Goal: Task Accomplishment & Management: Use online tool/utility

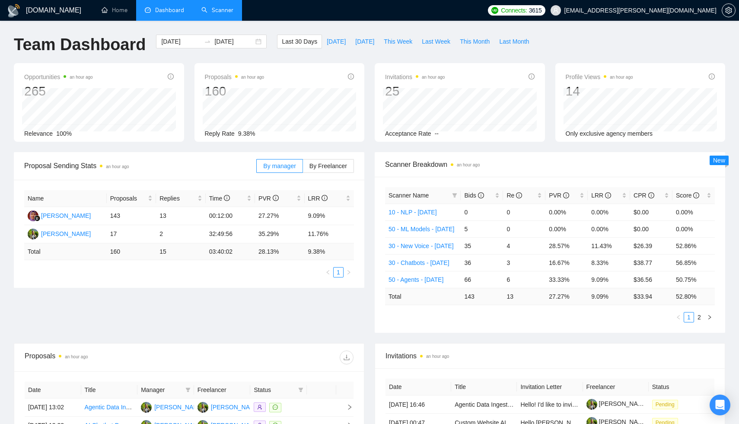
click at [216, 10] on link "Scanner" at bounding box center [217, 9] width 32 height 7
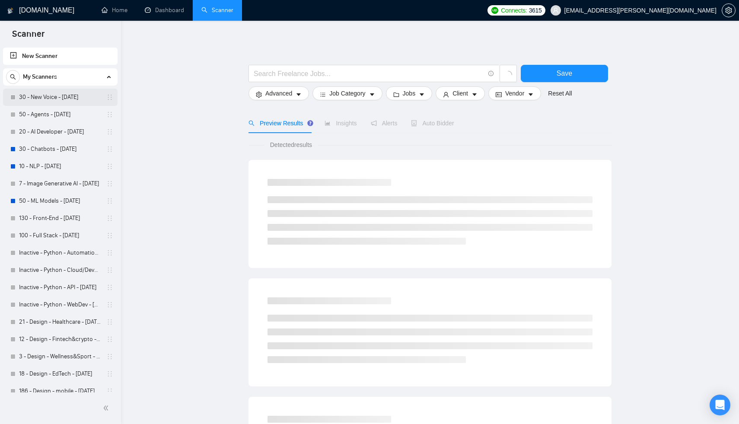
click at [66, 99] on link "30 - New Voice - [DATE]" at bounding box center [60, 97] width 82 height 17
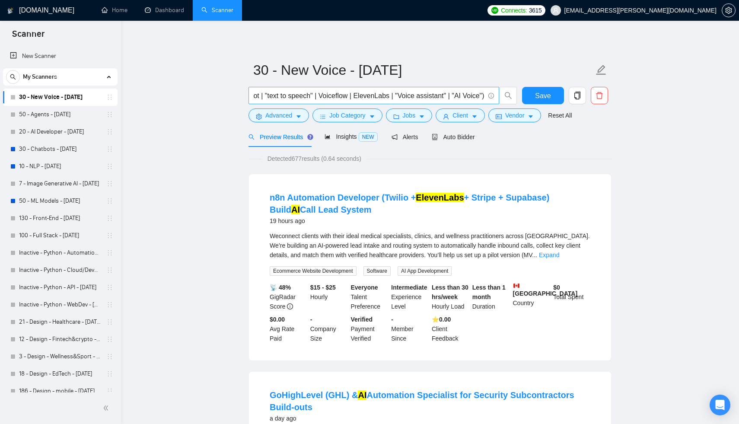
scroll to position [0, 118]
click at [482, 96] on input "("text-to-speech" | VAPI | AI Voice Bot | "text to speech" | Voiceflow | Eleven…" at bounding box center [369, 95] width 231 height 11
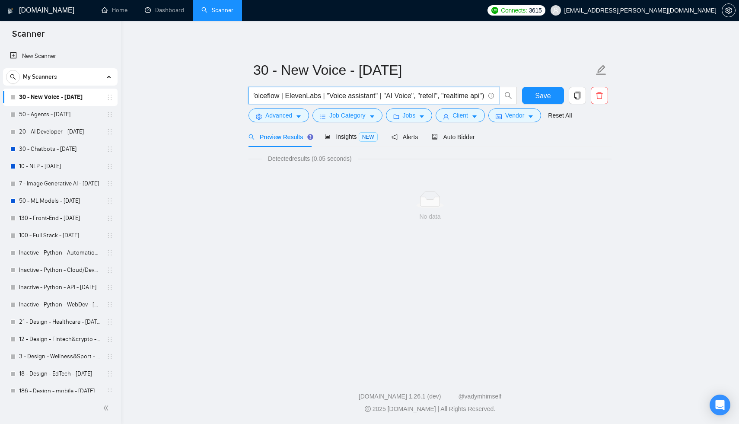
scroll to position [0, 189]
click at [413, 97] on input "("text-to-speech" | VAPI | AI Voice Bot | "text to speech" | Voiceflow | Eleven…" at bounding box center [369, 95] width 231 height 11
click at [442, 96] on input "("text-to-speech" | VAPI | AI Voice Bot | "text to speech" | Voiceflow | Eleven…" at bounding box center [369, 95] width 231 height 11
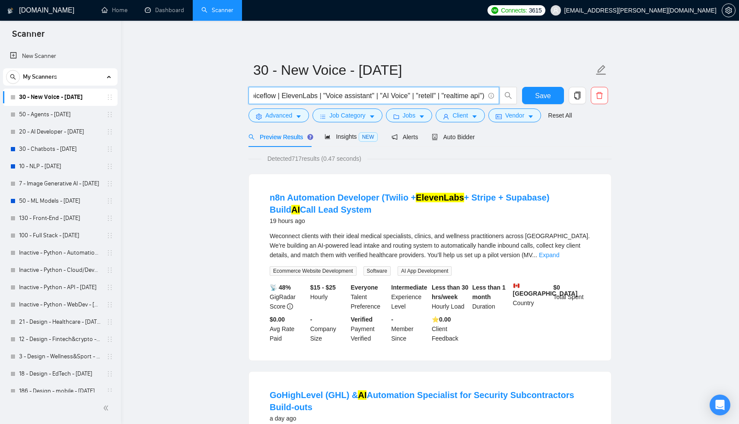
scroll to position [0, 193]
click at [482, 95] on input "("text-to-speech" | VAPI | AI Voice Bot | "text to speech" | Voiceflow | Eleven…" at bounding box center [369, 95] width 231 height 11
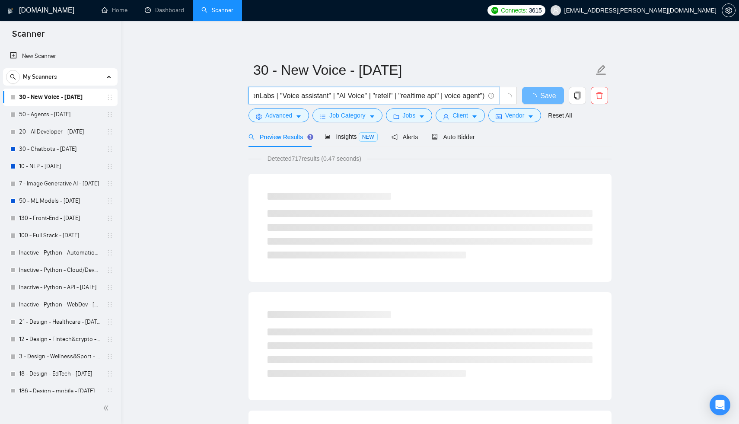
scroll to position [0, 236]
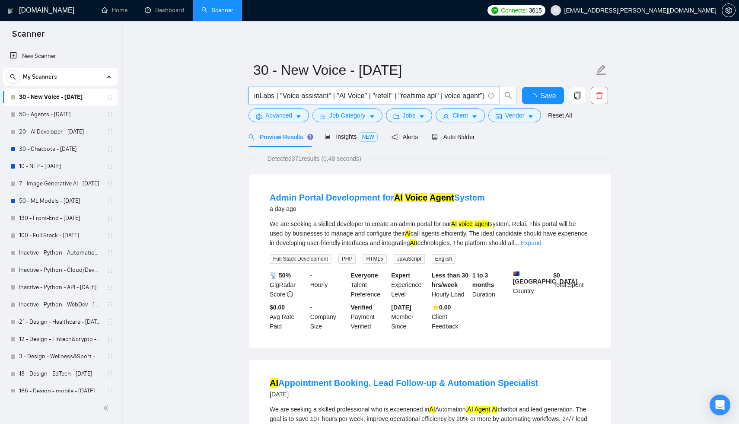
click at [446, 96] on input "("text-to-speech" | VAPI | AI Voice Bot | "text to speech" | Voiceflow | Eleven…" at bounding box center [369, 95] width 231 height 11
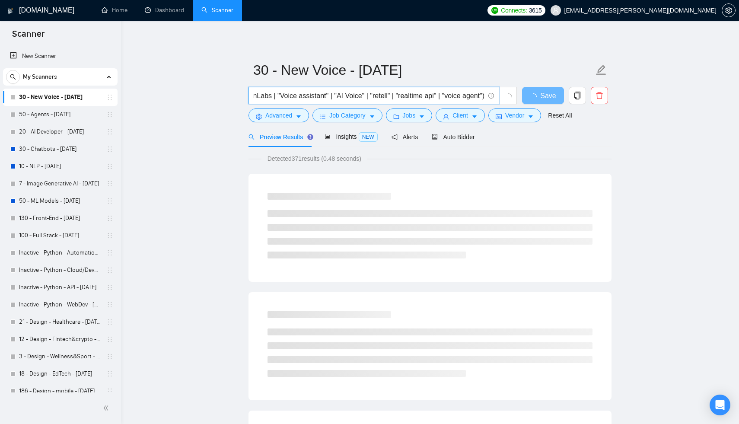
scroll to position [0, 241]
click at [483, 95] on input "("text-to-speech" | VAPI | AI Voice Bot | "text to speech" | Voiceflow | Eleven…" at bounding box center [369, 95] width 231 height 11
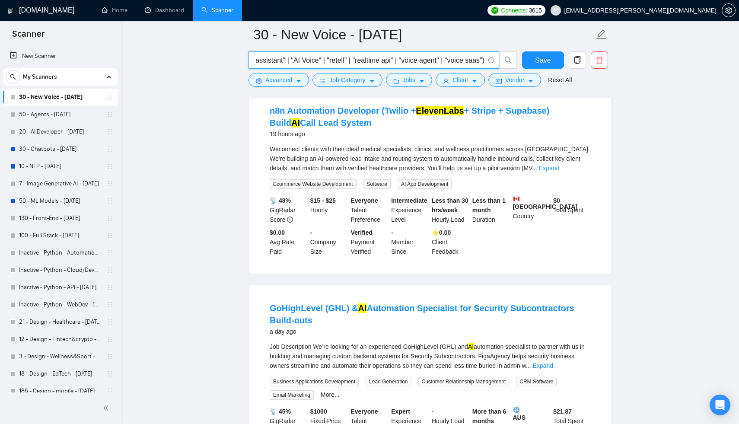
scroll to position [112, 0]
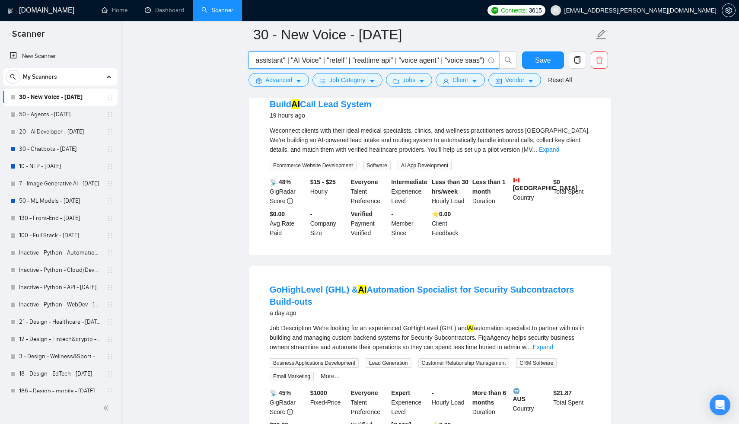
type input "("text-to-speech" | VAPI | AI Voice Bot | "text to speech" | Voiceflow | Eleven…"
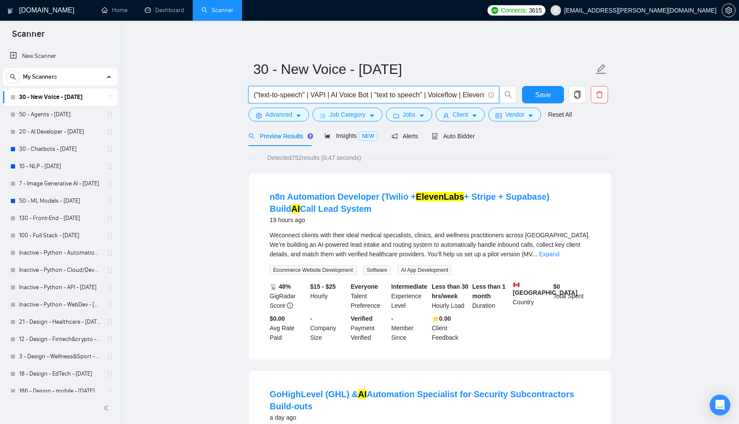
scroll to position [0, 0]
click at [542, 88] on button "Save" at bounding box center [543, 95] width 42 height 17
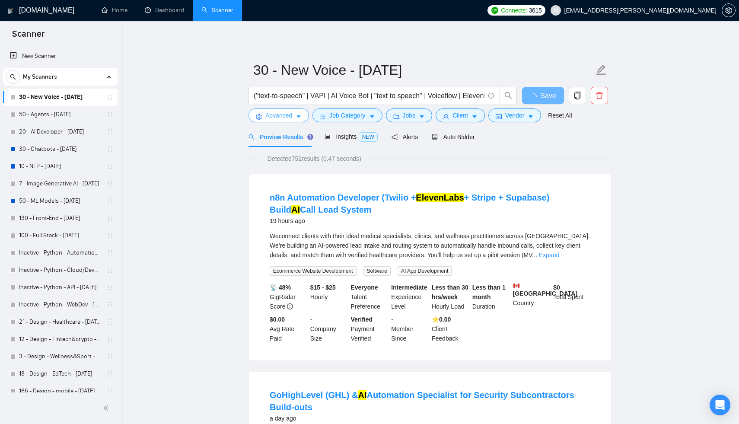
click at [294, 119] on button "Advanced" at bounding box center [279, 116] width 61 height 14
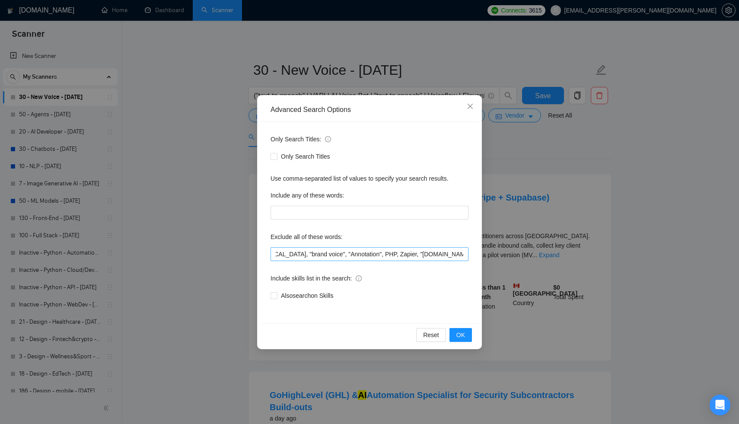
scroll to position [0, 115]
drag, startPoint x: 352, startPoint y: 254, endPoint x: 314, endPoint y: 255, distance: 38.5
click at [314, 255] on input ""part-time", ComfyUI, junior, crypto, gambling, betting, "brand voice", "Annota…" at bounding box center [370, 254] width 198 height 14
drag, startPoint x: 394, startPoint y: 253, endPoint x: 364, endPoint y: 254, distance: 30.3
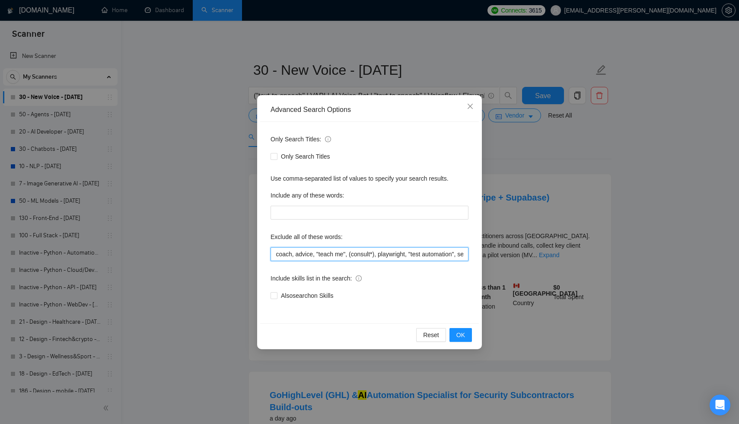
click at [364, 254] on input ""part-time", ComfyUI, junior, crypto, gambling, betting, "brand voice", "Annota…" at bounding box center [370, 254] width 198 height 14
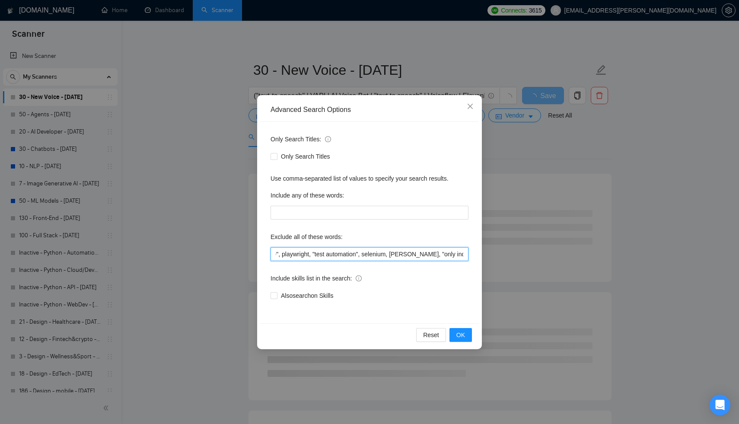
scroll to position [0, 1446]
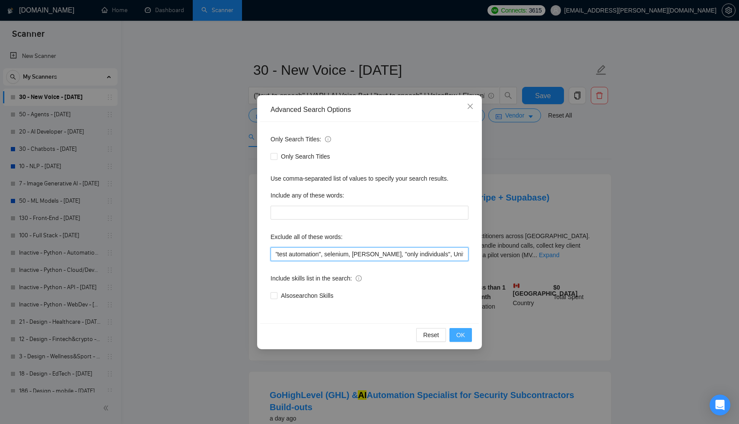
type input ""part-time", ComfyUI, junior, crypto, gambling, betting, "brand voice", "Annota…"
click at [460, 330] on span "OK" at bounding box center [461, 335] width 9 height 10
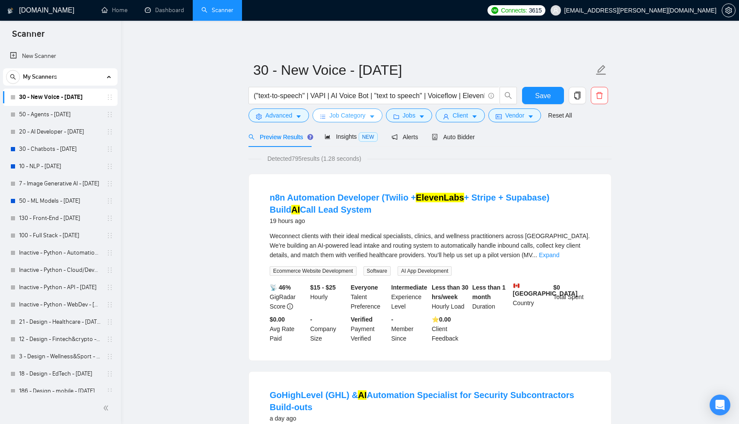
click at [342, 115] on span "Job Category" at bounding box center [347, 116] width 36 height 10
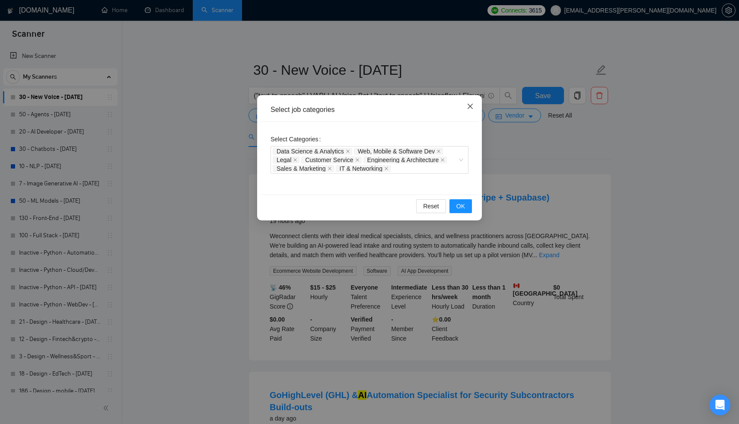
click at [468, 103] on icon "close" at bounding box center [470, 106] width 7 height 7
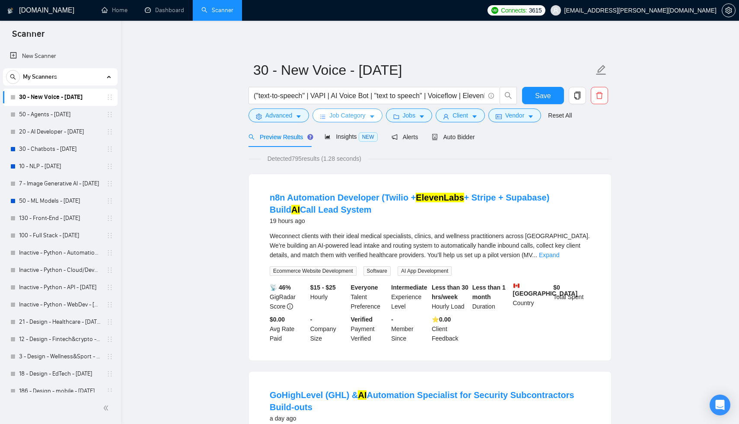
click at [381, 114] on button "Job Category" at bounding box center [348, 116] width 70 height 14
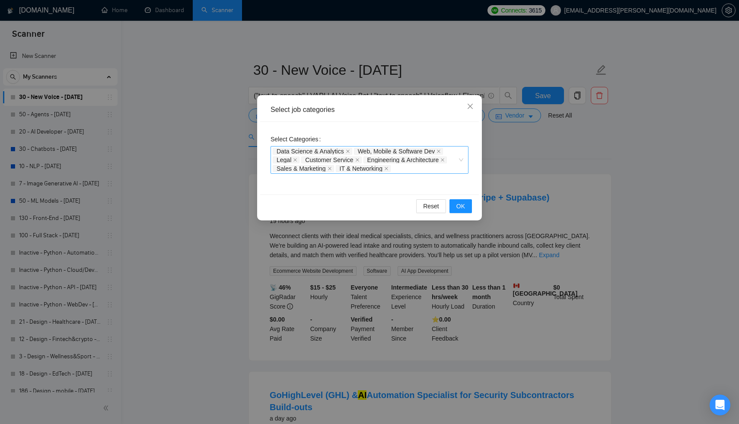
click at [417, 167] on div "Data Science & Analytics Web, Mobile & Software Dev Legal Customer Service Engi…" at bounding box center [365, 160] width 185 height 26
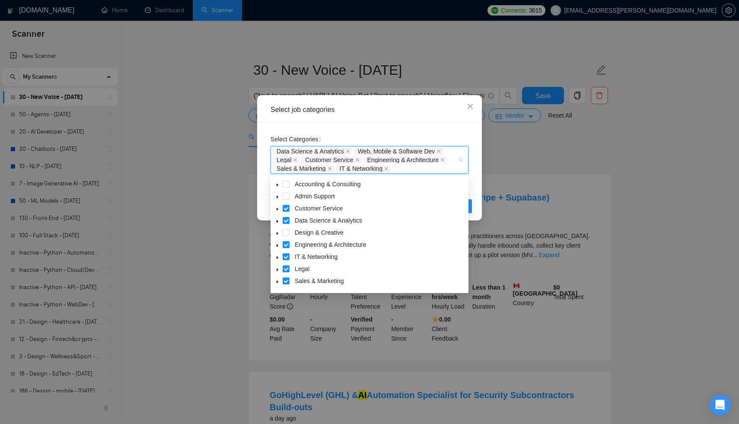
click at [276, 220] on icon "caret-down" at bounding box center [277, 221] width 4 height 4
click at [278, 208] on icon "caret-down" at bounding box center [277, 209] width 4 height 4
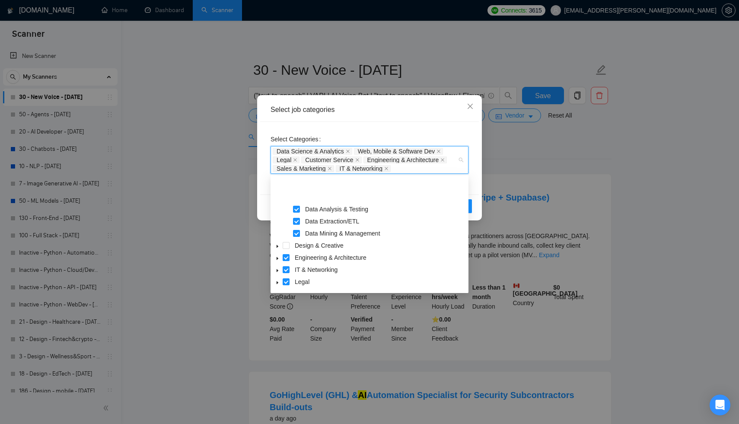
scroll to position [107, 0]
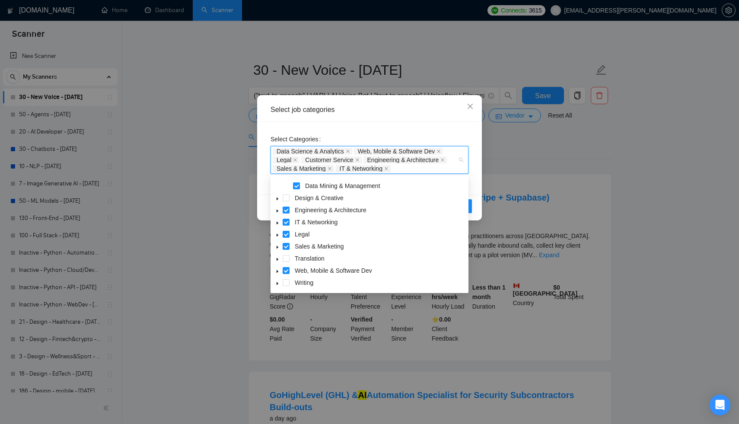
click at [276, 259] on icon "caret-down" at bounding box center [277, 259] width 4 height 4
click at [288, 259] on span at bounding box center [286, 258] width 7 height 7
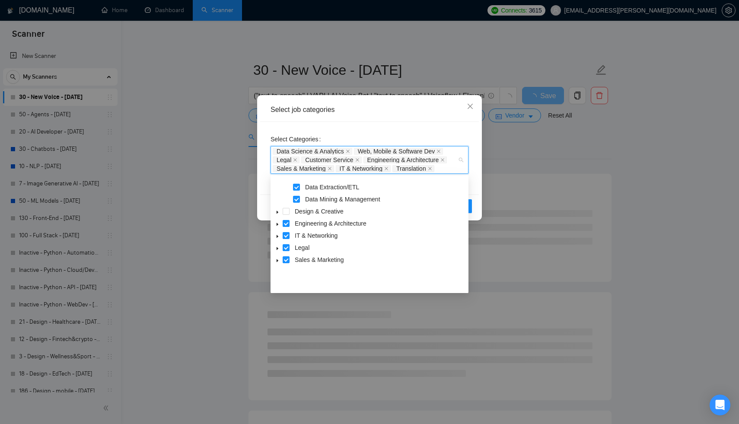
scroll to position [0, 0]
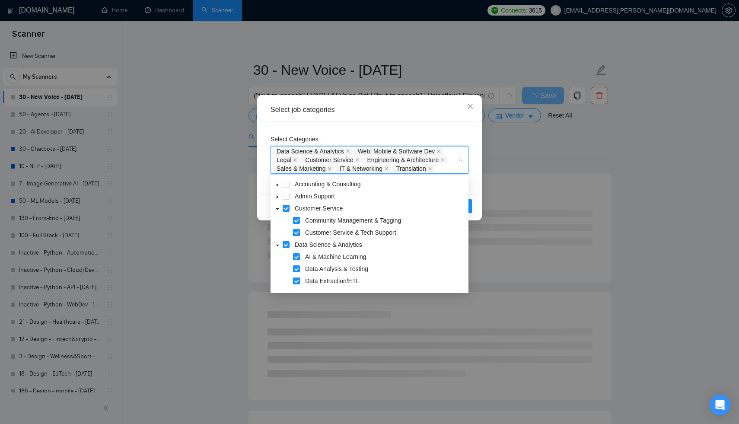
click at [449, 136] on div "Select Categories Data Science & Analytics Web, Mobile & Software Dev Legal Cus…" at bounding box center [370, 153] width 198 height 42
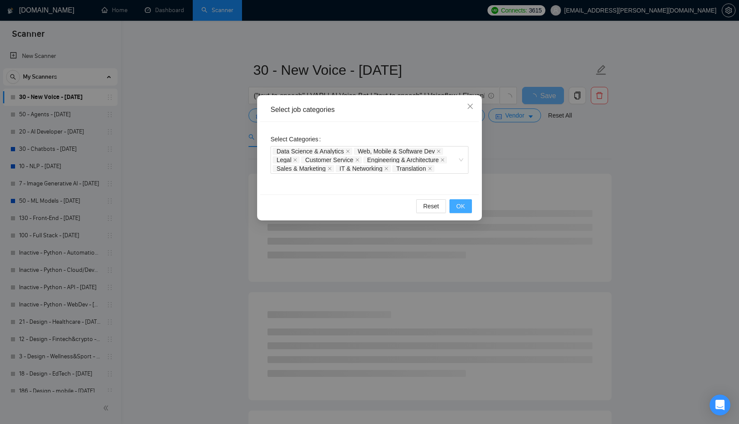
click at [459, 208] on span "OK" at bounding box center [461, 206] width 9 height 10
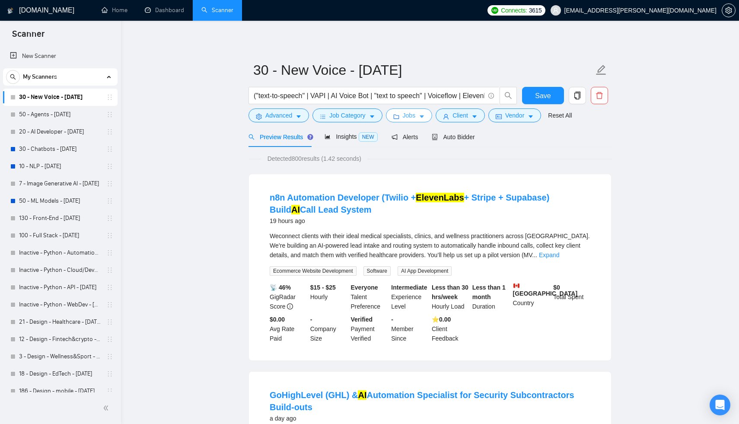
click at [411, 116] on span "Jobs" at bounding box center [409, 116] width 13 height 10
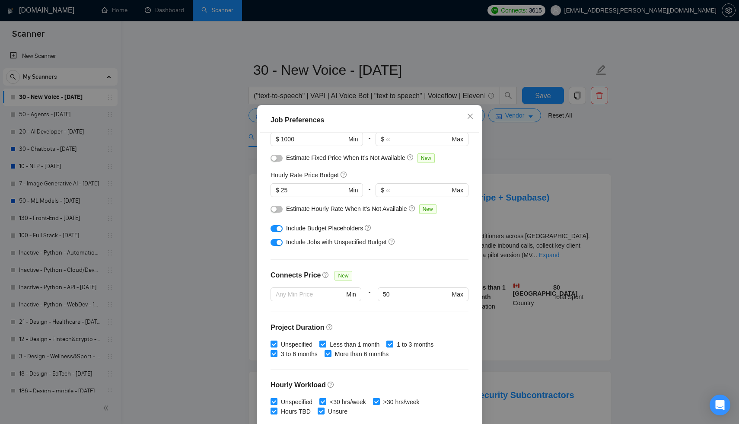
scroll to position [76, 0]
click at [278, 227] on div "button" at bounding box center [279, 227] width 5 height 5
click at [279, 228] on button "button" at bounding box center [277, 227] width 12 height 7
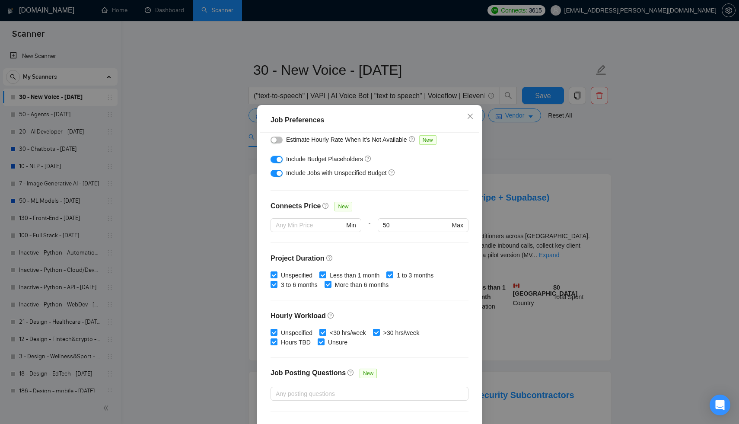
scroll to position [147, 0]
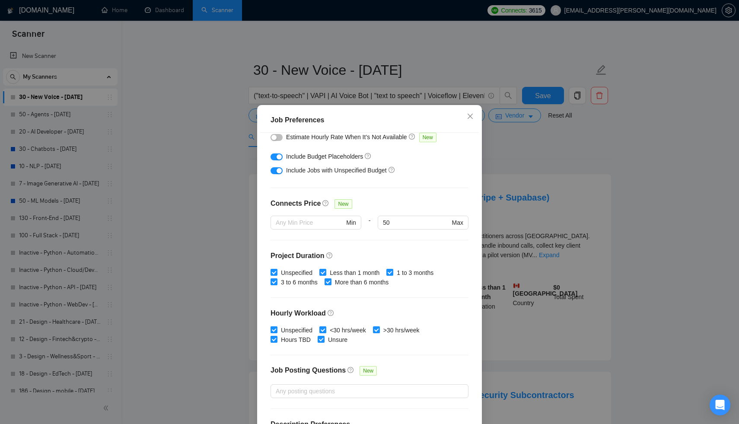
click at [393, 246] on div "Budget Project Type All Fixed Price Hourly Rate Fixed Price Budget $ 1000 Min -…" at bounding box center [369, 281] width 219 height 297
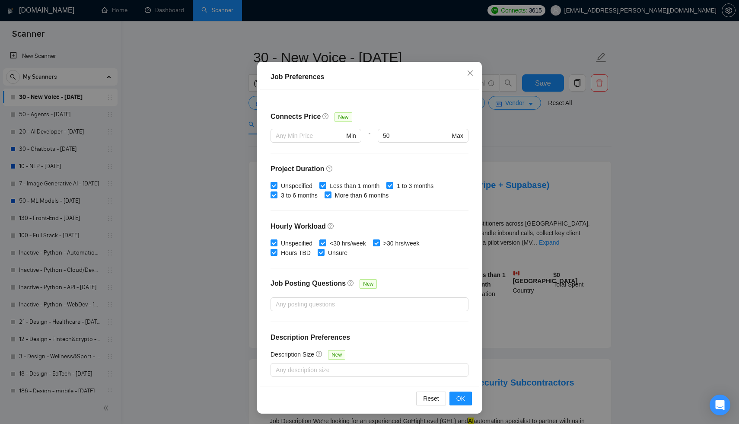
scroll to position [0, 0]
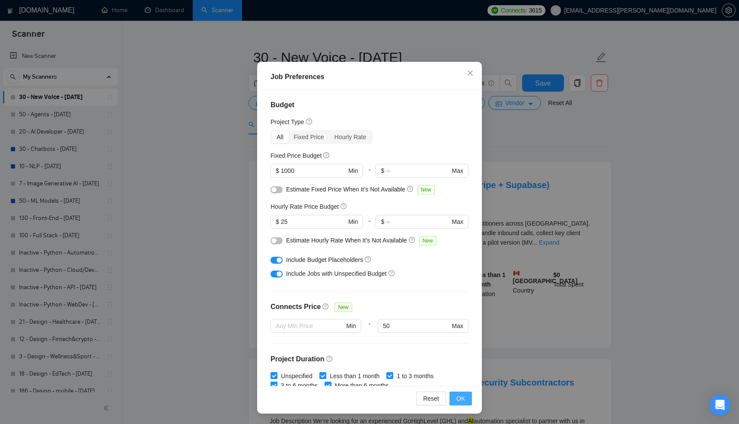
click at [463, 401] on span "OK" at bounding box center [461, 399] width 9 height 10
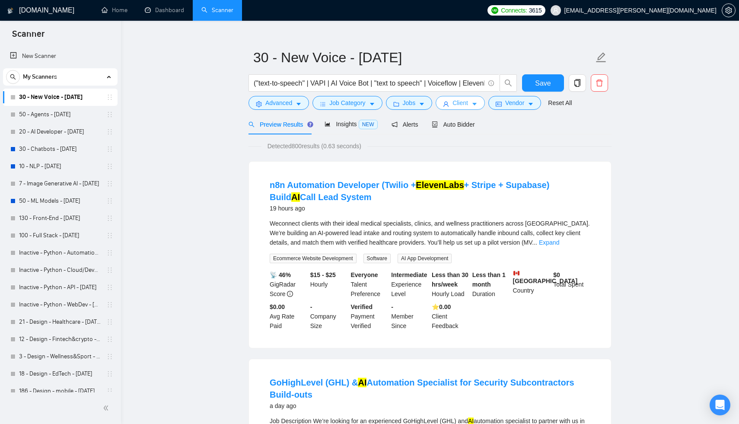
click at [465, 104] on span "Client" at bounding box center [461, 103] width 16 height 10
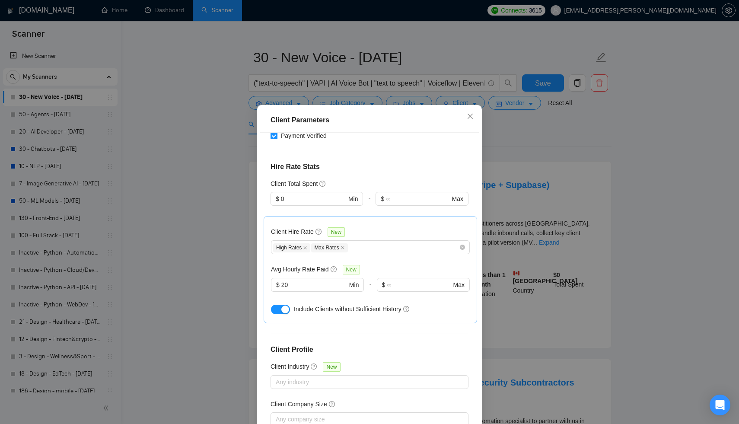
scroll to position [214, 0]
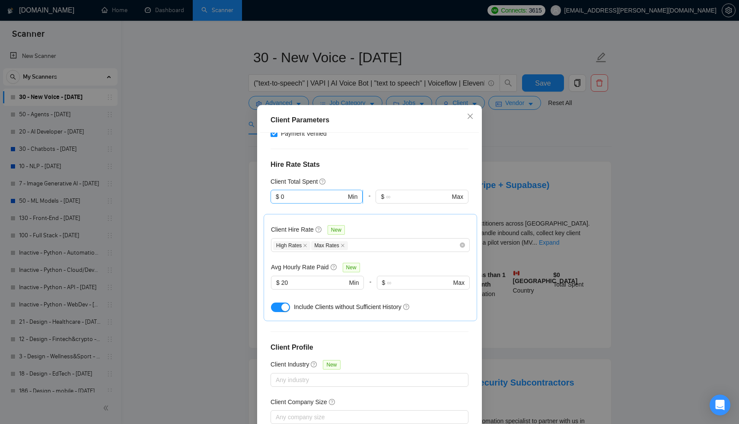
click at [290, 192] on input "0" at bounding box center [313, 197] width 65 height 10
click at [299, 212] on div "$1,000" at bounding box center [317, 216] width 82 height 10
click at [379, 177] on div "Client Total Spent" at bounding box center [370, 182] width 198 height 10
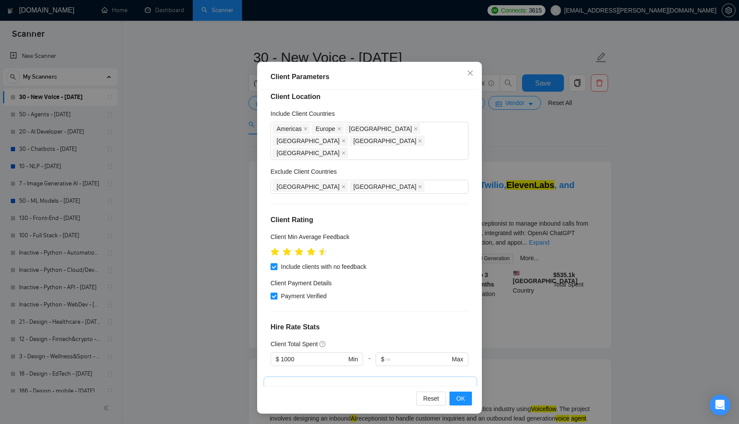
scroll to position [0, 0]
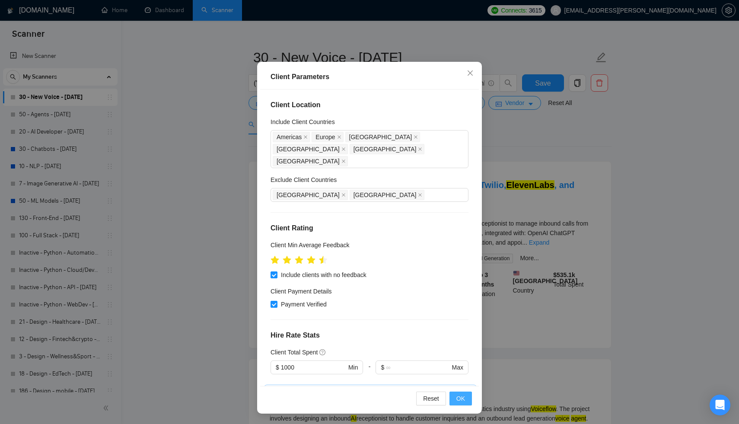
click at [462, 402] on span "OK" at bounding box center [461, 399] width 9 height 10
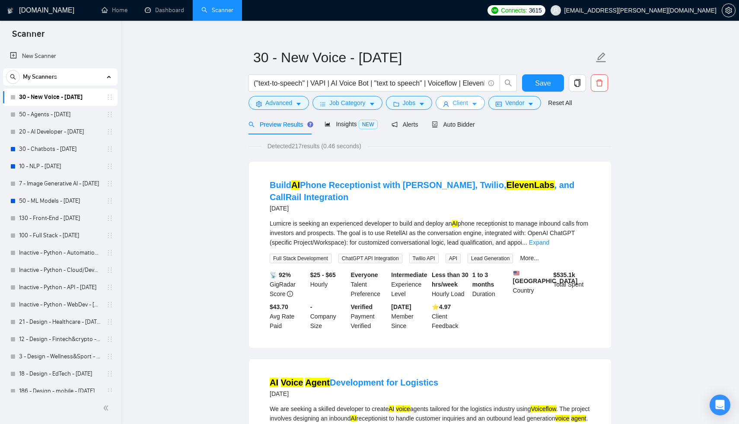
click at [449, 102] on icon "user" at bounding box center [446, 104] width 5 height 5
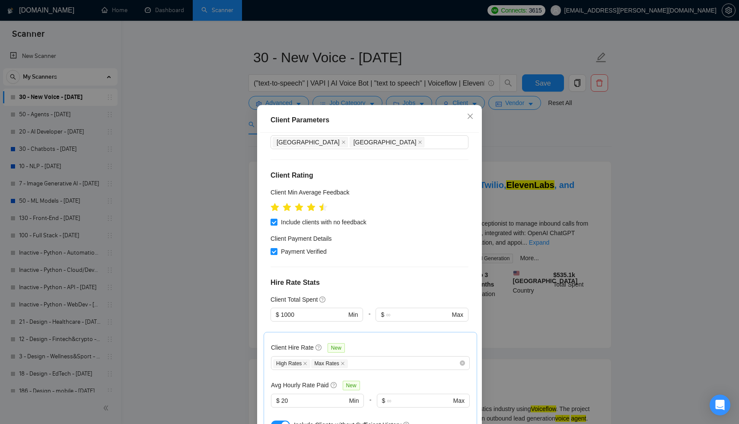
scroll to position [107, 0]
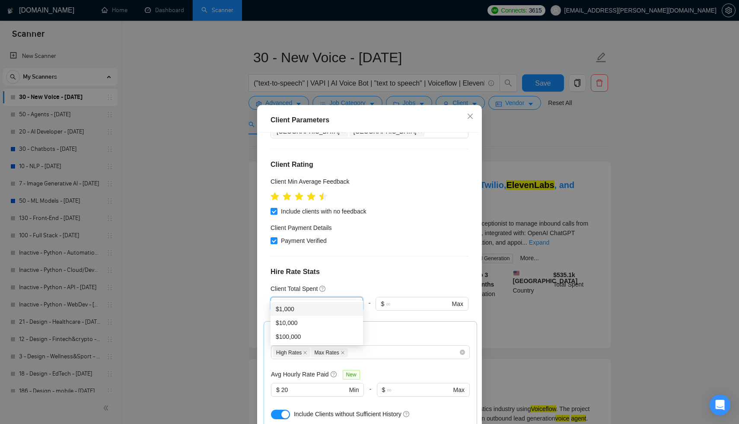
drag, startPoint x: 303, startPoint y: 290, endPoint x: 255, endPoint y: 290, distance: 47.1
click at [255, 290] on div "Client Parameters Client Location Include Client Countries Americas Europe Aust…" at bounding box center [369, 212] width 739 height 424
type input "0"
click at [310, 310] on div "$0" at bounding box center [317, 309] width 82 height 10
click at [417, 267] on h4 "Hire Rate Stats" at bounding box center [370, 272] width 198 height 10
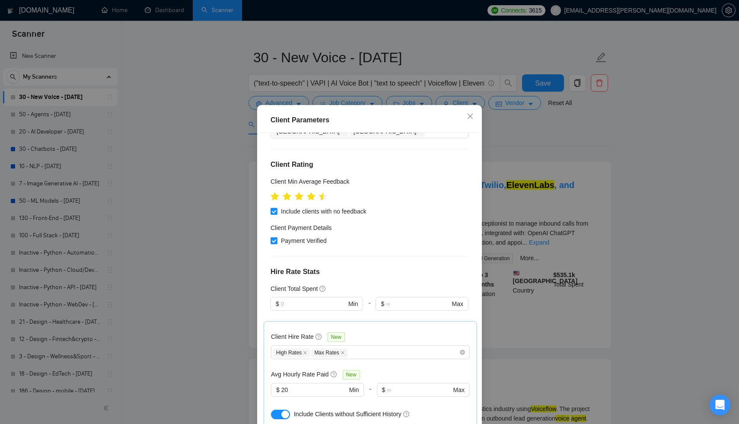
click at [431, 207] on div "Include clients with no feedback" at bounding box center [370, 212] width 198 height 10
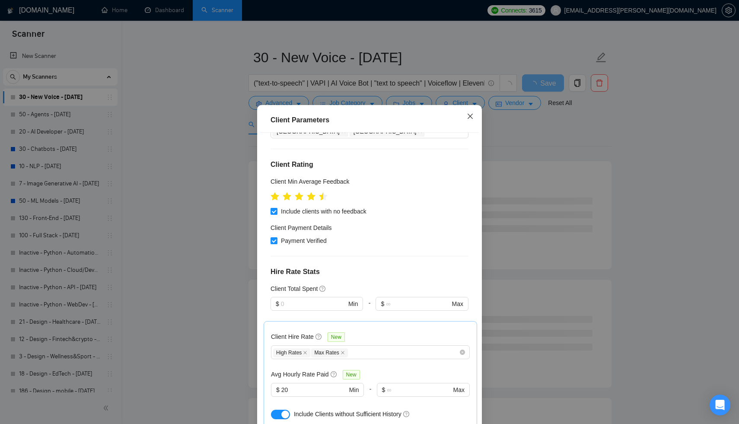
click at [470, 117] on icon "close" at bounding box center [470, 115] width 5 height 5
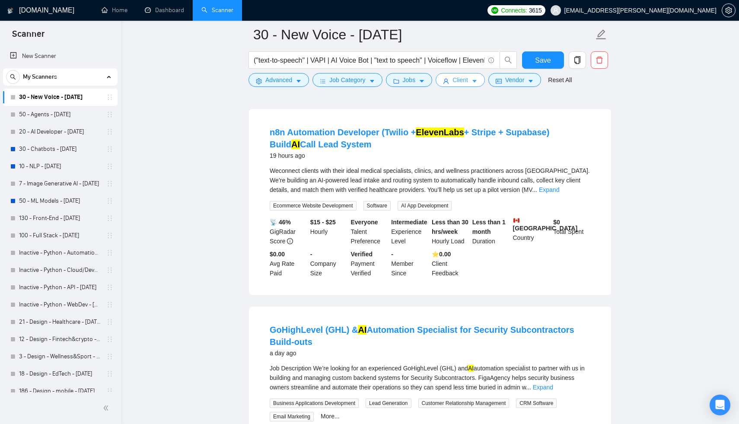
scroll to position [15, 0]
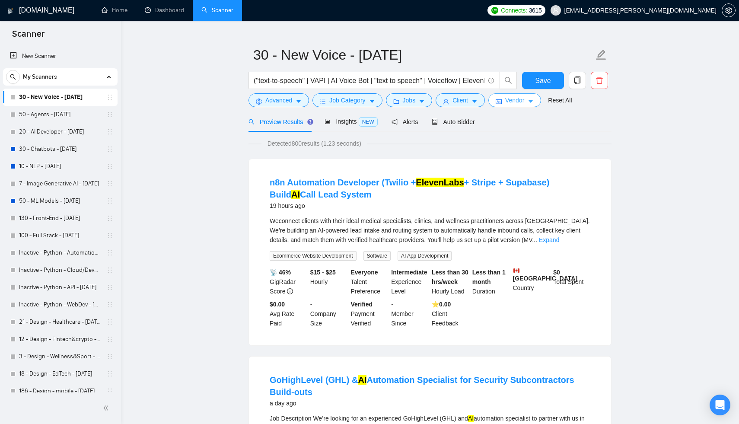
click at [517, 99] on span "Vendor" at bounding box center [514, 101] width 19 height 10
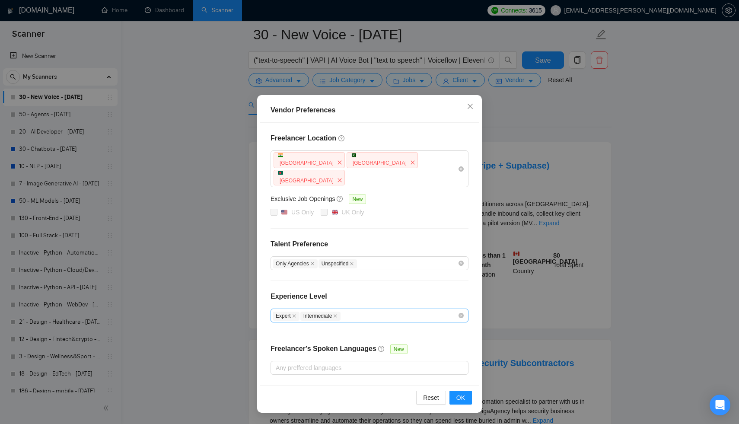
scroll to position [41, 0]
click at [338, 314] on icon "close" at bounding box center [335, 316] width 4 height 4
click at [453, 391] on button "OK" at bounding box center [461, 398] width 22 height 14
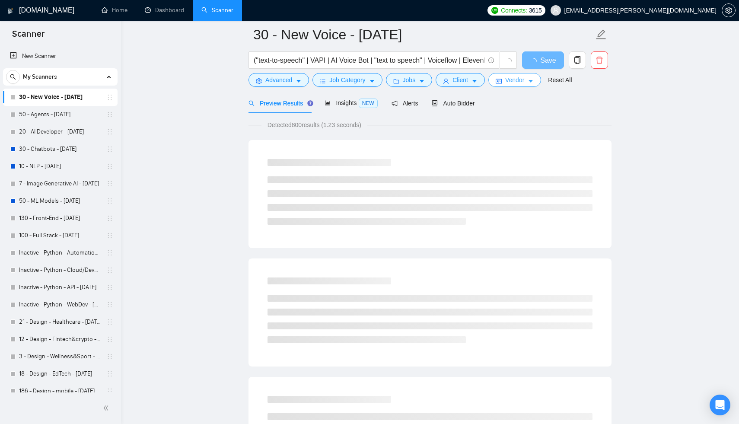
scroll to position [0, 0]
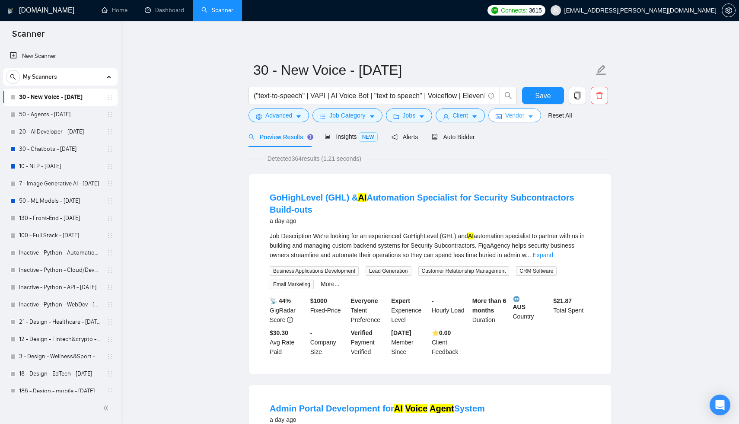
click at [524, 117] on span "Vendor" at bounding box center [514, 116] width 19 height 10
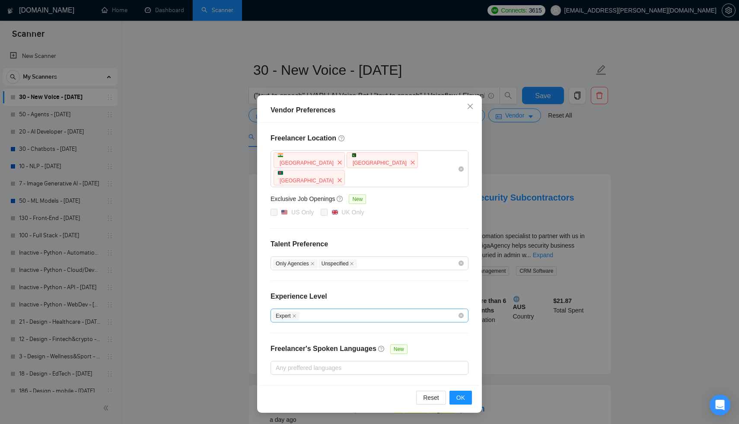
click at [336, 310] on div "Expert" at bounding box center [365, 315] width 185 height 10
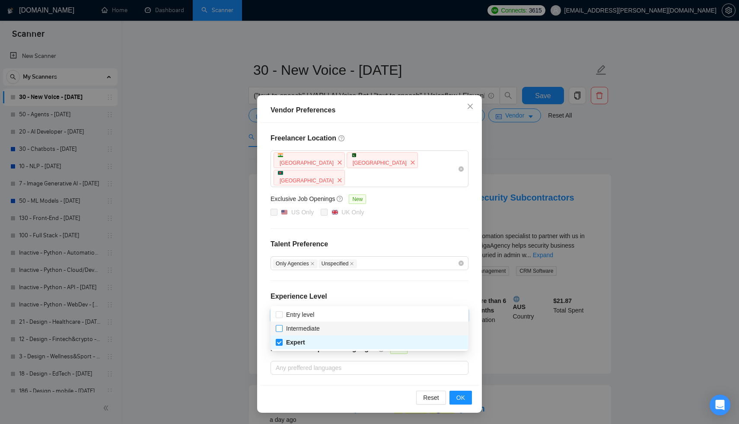
click at [282, 326] on span at bounding box center [279, 328] width 7 height 7
click at [282, 326] on input "Intermediate" at bounding box center [279, 328] width 6 height 6
checkbox input "false"
click at [262, 329] on div "Freelancer Location India Pakistan Bangladesh Exclusive Job Openings New US Onl…" at bounding box center [369, 254] width 219 height 262
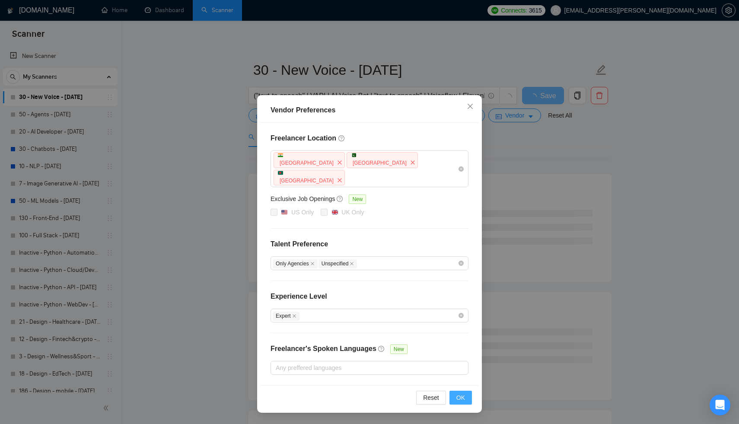
click at [460, 393] on span "OK" at bounding box center [461, 398] width 9 height 10
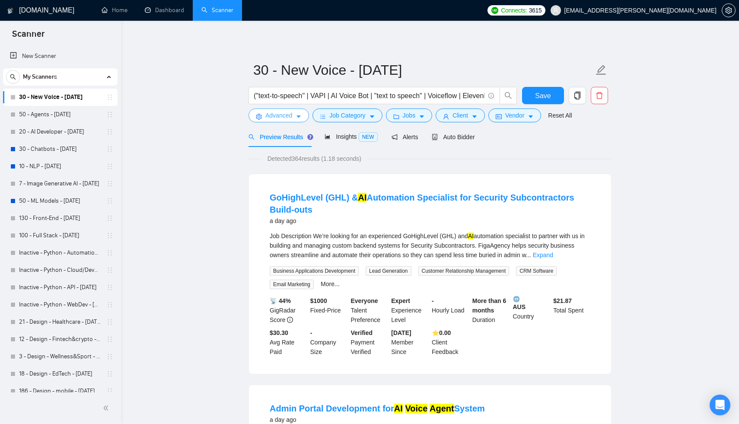
click at [287, 112] on span "Advanced" at bounding box center [278, 116] width 27 height 10
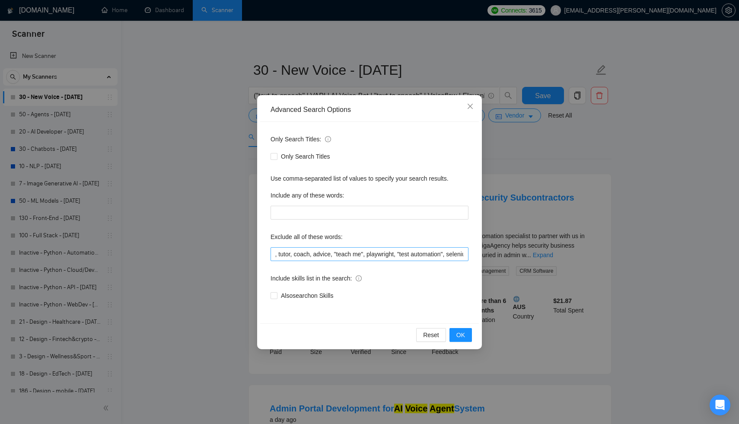
scroll to position [0, 1446]
click at [465, 255] on input ""part-time", ComfyUI, junior, crypto, gambling, betting, "brand voice", "Annota…" at bounding box center [370, 254] width 198 height 14
type input ""part-time", ComfyUI, junior, crypto, [MEDICAL_DATA], "brand voice", "Annotatio…"
click at [469, 332] on button "OK" at bounding box center [461, 335] width 22 height 14
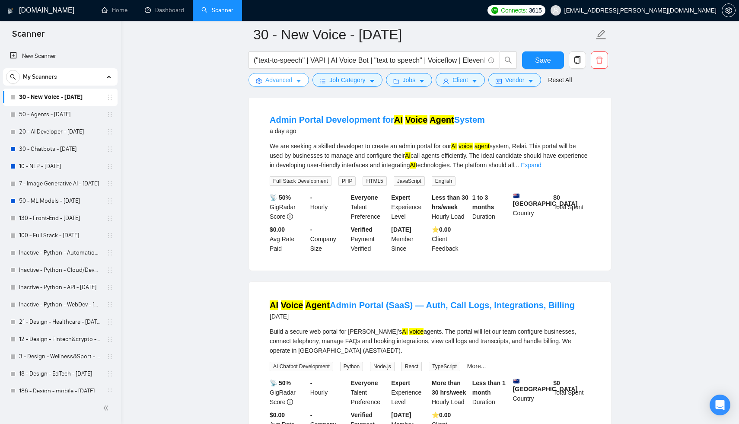
scroll to position [86, 0]
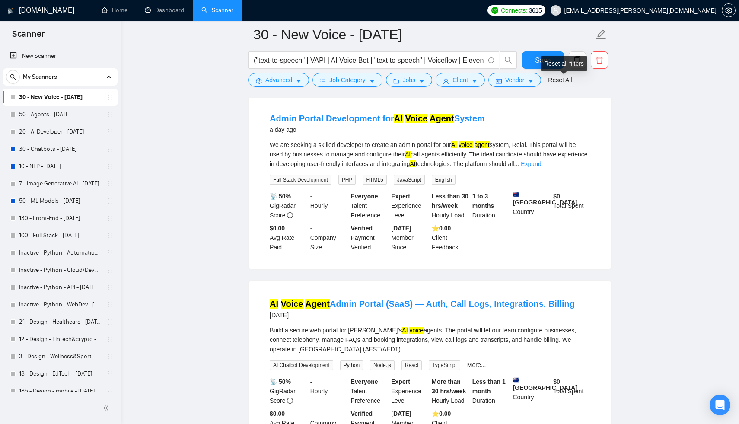
click at [552, 57] on div "Reset all filters" at bounding box center [564, 63] width 47 height 15
click at [532, 61] on button "Save" at bounding box center [543, 59] width 42 height 17
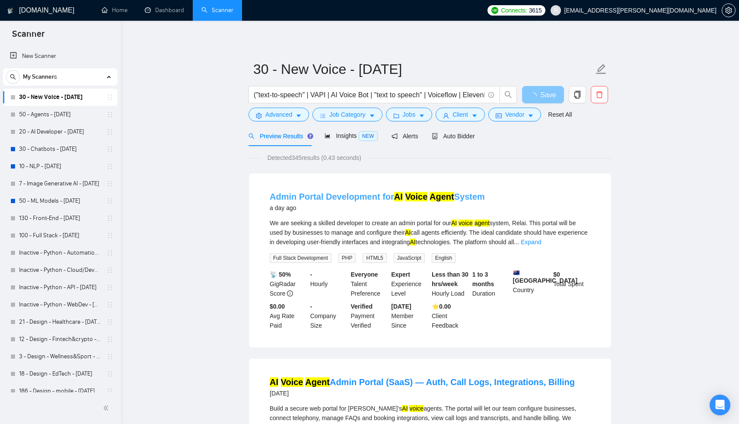
scroll to position [0, 0]
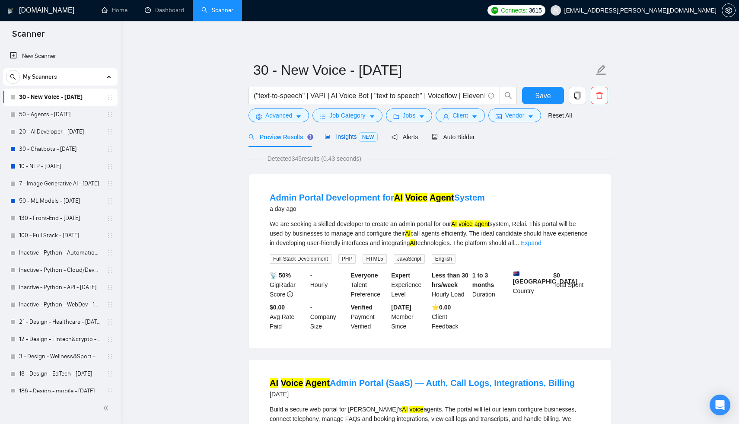
click at [353, 138] on span "Insights NEW" at bounding box center [351, 136] width 53 height 7
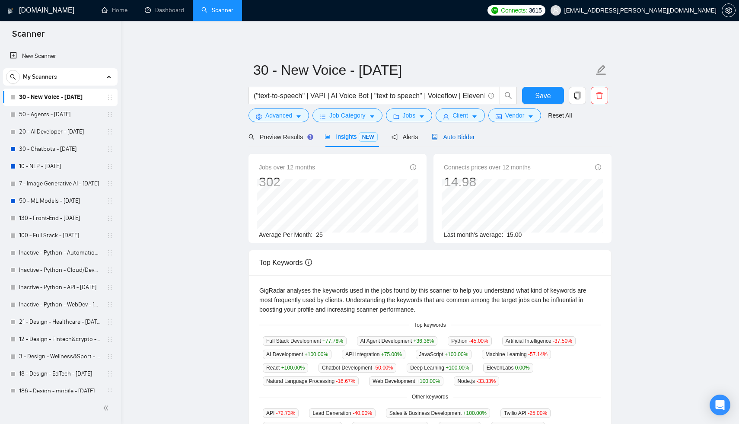
click at [453, 138] on span "Auto Bidder" at bounding box center [453, 137] width 43 height 7
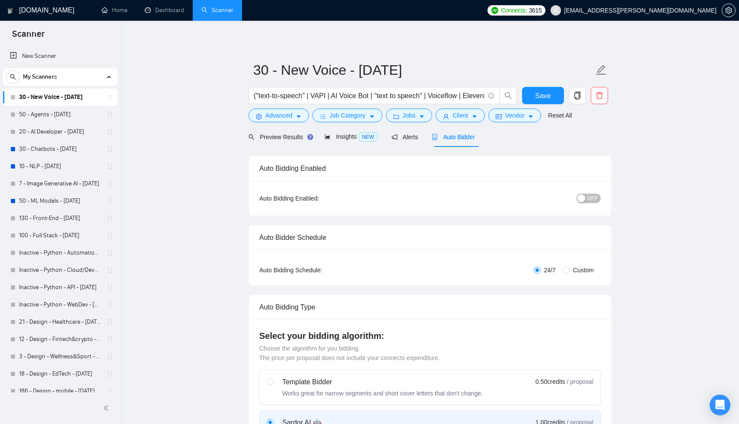
checkbox input "true"
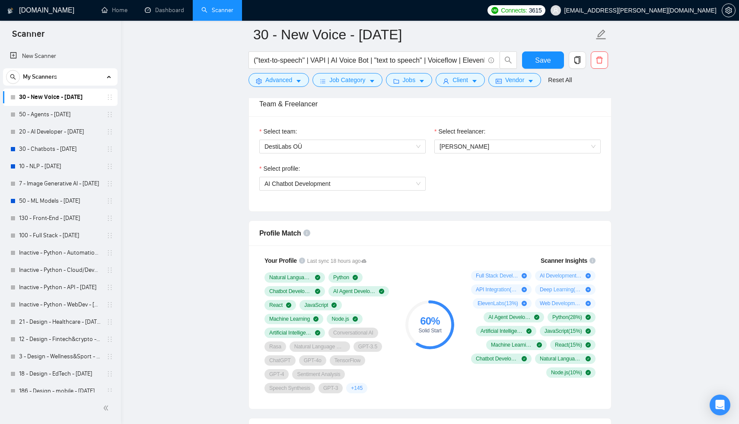
scroll to position [443, 0]
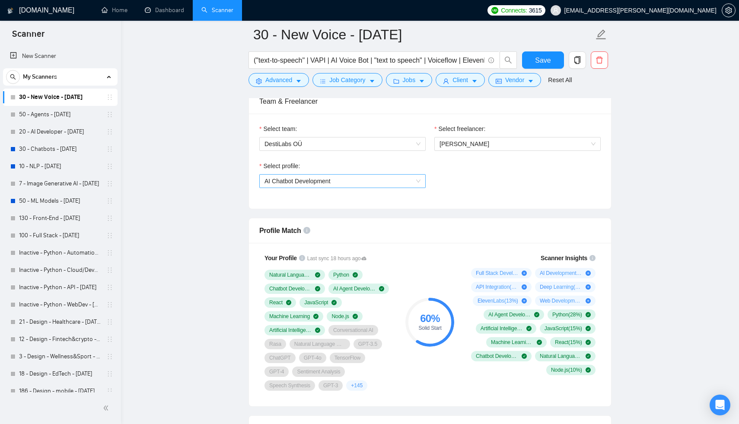
click at [403, 185] on span "AI Chatbot Development" at bounding box center [343, 181] width 156 height 13
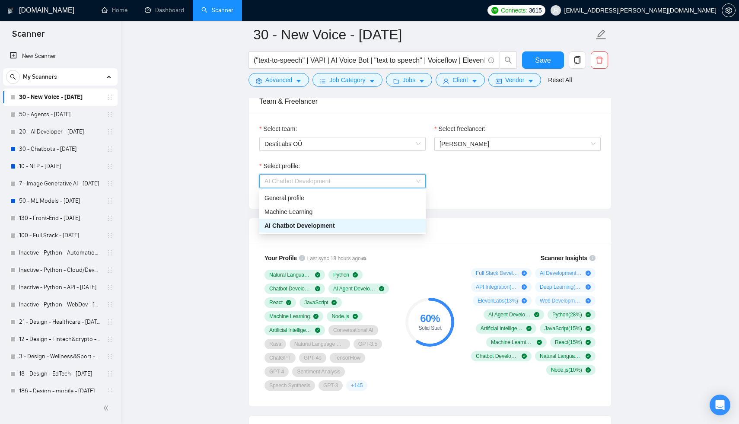
click at [403, 185] on span "AI Chatbot Development" at bounding box center [343, 181] width 156 height 13
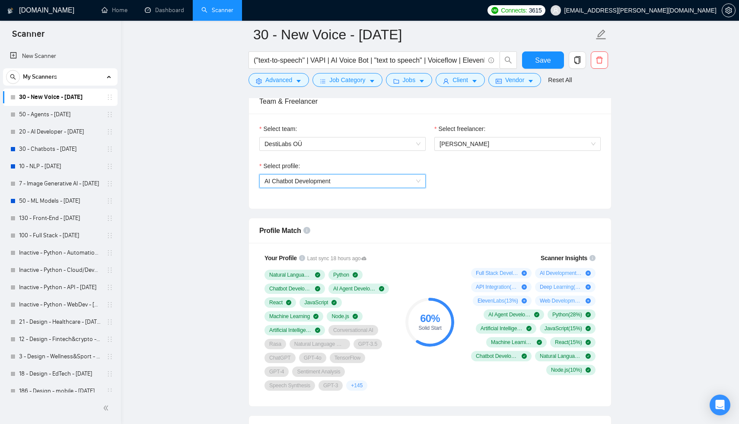
click at [462, 187] on div "Select profile: 1737190722364944385 AI Chatbot Development" at bounding box center [430, 179] width 350 height 37
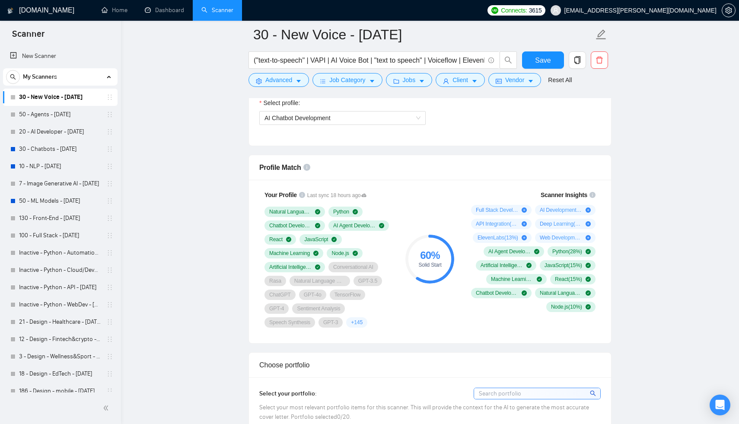
scroll to position [507, 0]
click at [493, 169] on div "Profile Match" at bounding box center [430, 167] width 342 height 25
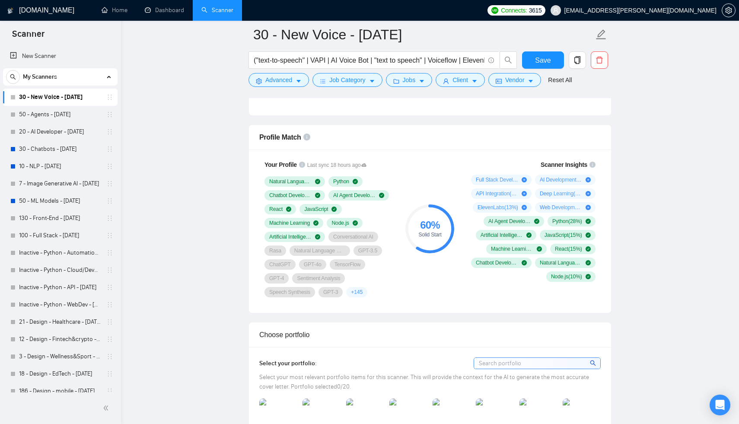
scroll to position [549, 0]
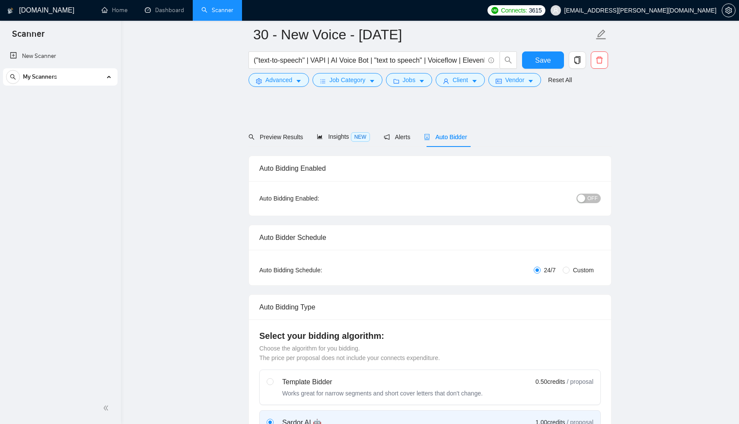
checkbox input "true"
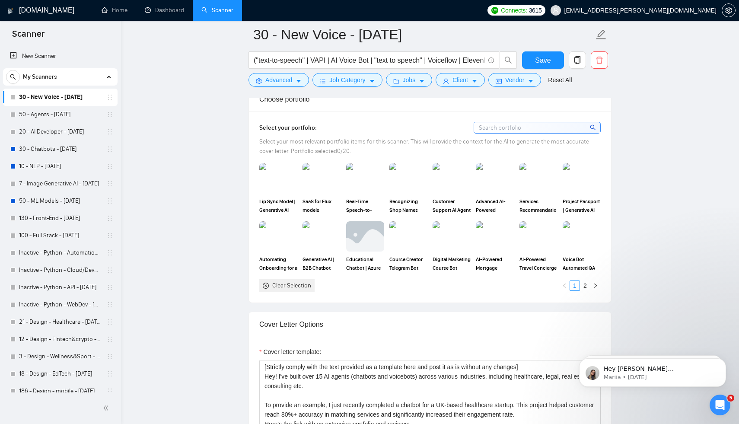
scroll to position [774, 0]
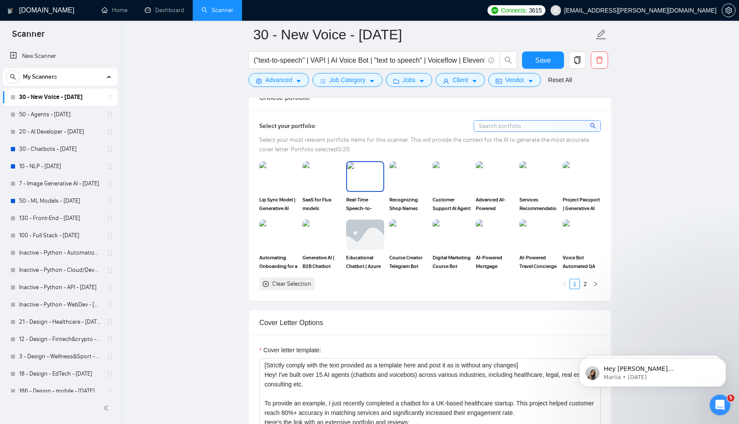
click at [361, 178] on img at bounding box center [365, 176] width 36 height 29
click at [451, 180] on img at bounding box center [452, 176] width 36 height 29
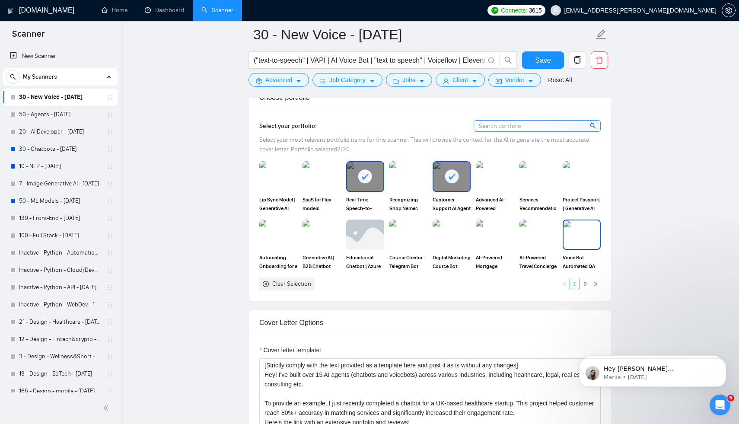
click at [577, 233] on img at bounding box center [582, 234] width 36 height 29
click at [589, 283] on link "2" at bounding box center [586, 284] width 10 height 10
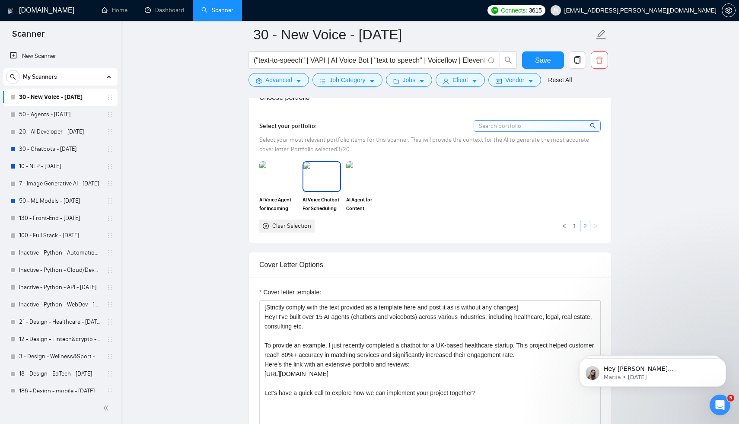
click at [321, 182] on img at bounding box center [321, 176] width 36 height 29
click at [275, 172] on img at bounding box center [278, 176] width 36 height 29
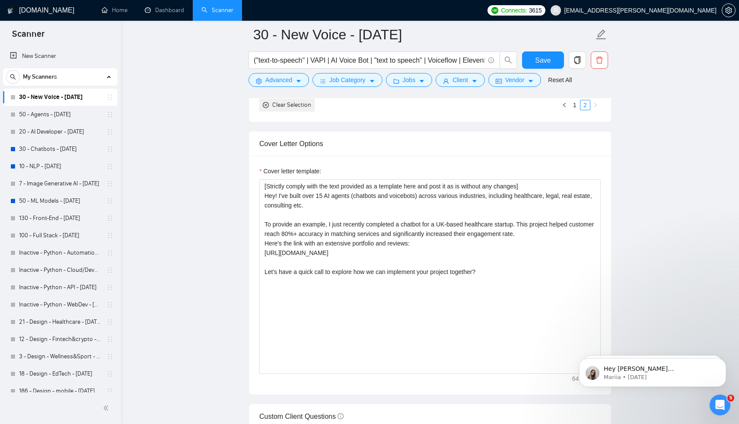
scroll to position [900, 0]
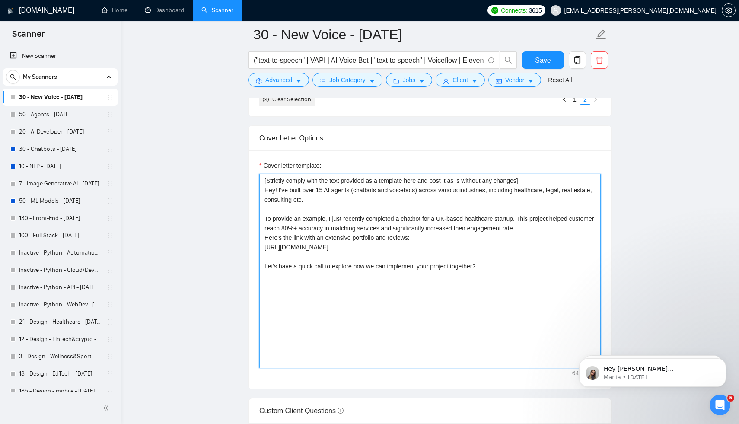
click at [339, 200] on textarea "[Strictly comply with the text provided as a template here and post it as is wi…" at bounding box center [430, 271] width 342 height 195
click at [322, 190] on textarea "[Strictly comply with the text provided as a template here and post it as is wi…" at bounding box center [430, 271] width 342 height 195
click at [329, 189] on textarea "[Strictly comply with the text provided as a template here and post it as is wi…" at bounding box center [430, 271] width 342 height 195
drag, startPoint x: 372, startPoint y: 188, endPoint x: 443, endPoint y: 190, distance: 70.9
click at [442, 189] on textarea "[Strictly comply with the text provided as a template here and post it as is wi…" at bounding box center [430, 271] width 342 height 195
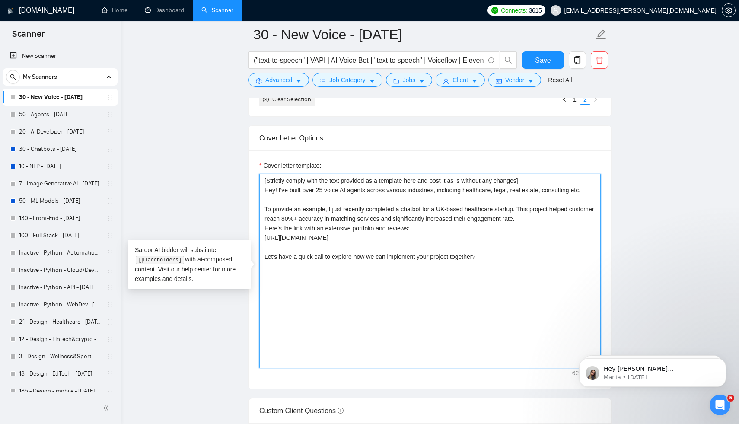
drag, startPoint x: 440, startPoint y: 207, endPoint x: 523, endPoint y: 212, distance: 83.2
click at [523, 212] on textarea "[Strictly comply with the text provided as a template here and post it as is wi…" at bounding box center [430, 271] width 342 height 195
click at [442, 209] on textarea "[Strictly comply with the text provided as a template here and post it as is wi…" at bounding box center [430, 271] width 342 height 195
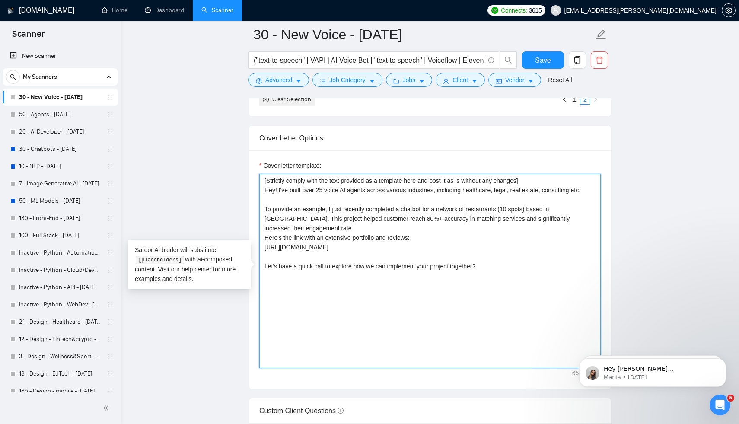
drag, startPoint x: 457, startPoint y: 218, endPoint x: 503, endPoint y: 220, distance: 46.3
click at [503, 220] on textarea "[Strictly comply with the text provided as a template here and post it as is wi…" at bounding box center [430, 271] width 342 height 195
click at [397, 217] on textarea "[Strictly comply with the text provided as a template here and post it as is wi…" at bounding box center [430, 271] width 342 height 195
click at [513, 220] on textarea "[Strictly comply with the text provided as a template here and post it as is wi…" at bounding box center [430, 271] width 342 height 195
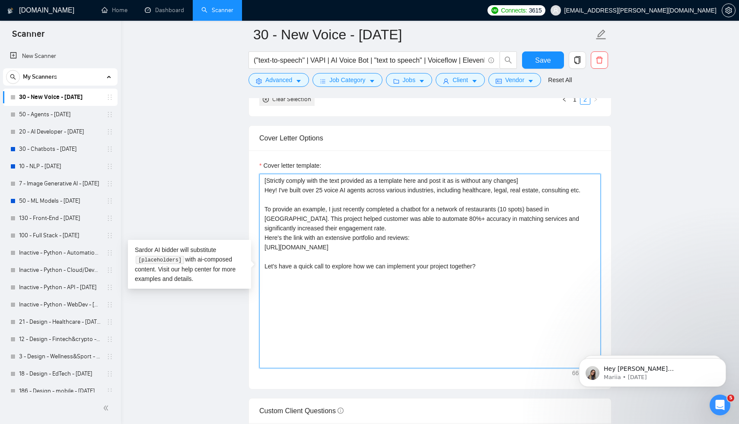
click at [513, 220] on textarea "[Strictly comply with the text provided as a template here and post it as is wi…" at bounding box center [430, 271] width 342 height 195
drag, startPoint x: 504, startPoint y: 224, endPoint x: 465, endPoint y: 220, distance: 39.1
click at [465, 220] on textarea "[Strictly comply with the text provided as a template here and post it as is wi…" at bounding box center [430, 271] width 342 height 195
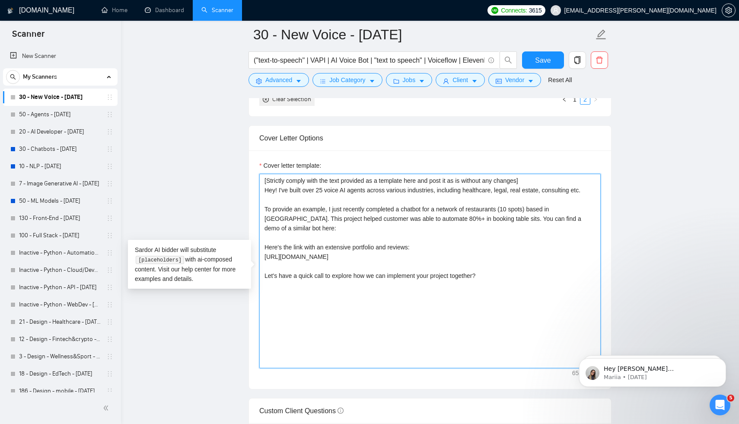
drag, startPoint x: 328, startPoint y: 231, endPoint x: 524, endPoint y: 220, distance: 196.6
click at [524, 220] on textarea "[Strictly comply with the text provided as a template here and post it as is wi…" at bounding box center [430, 271] width 342 height 195
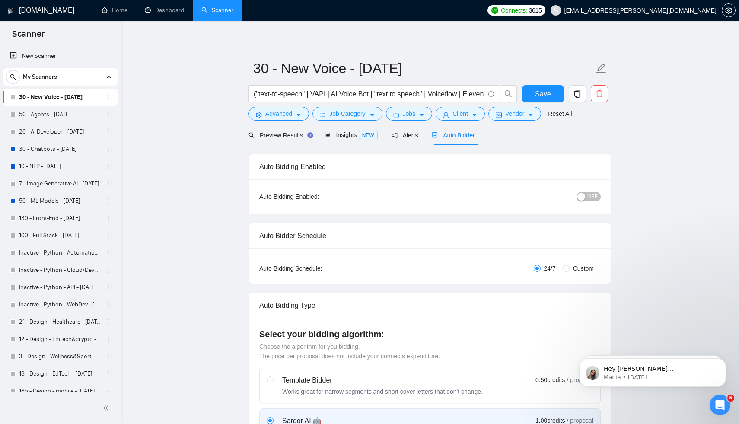
scroll to position [0, 0]
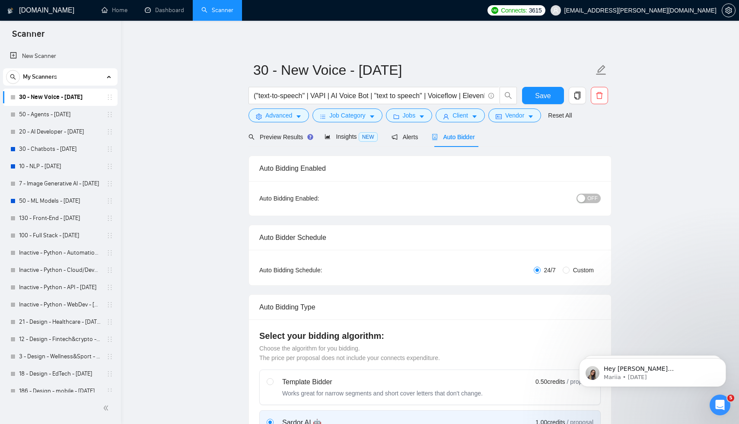
type textarea "[Strictly comply with the text provided as a template here and post it as is wi…"
click at [586, 202] on button "OFF" at bounding box center [589, 199] width 24 height 10
click at [551, 91] on button "Save" at bounding box center [543, 95] width 42 height 17
click at [63, 112] on link "50 - Agents - [DATE]" at bounding box center [60, 114] width 82 height 17
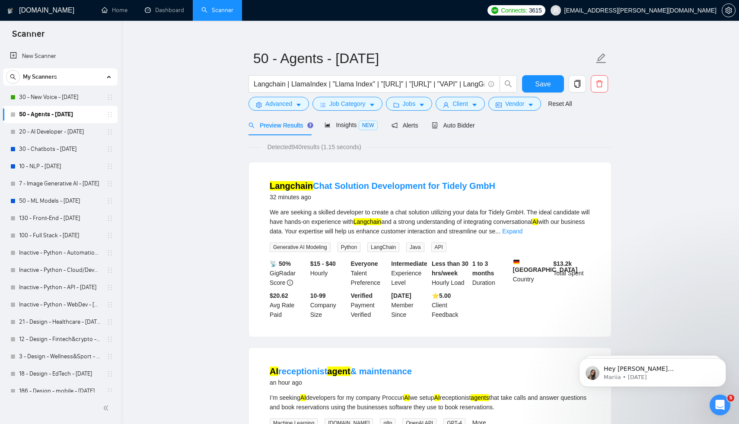
scroll to position [16, 0]
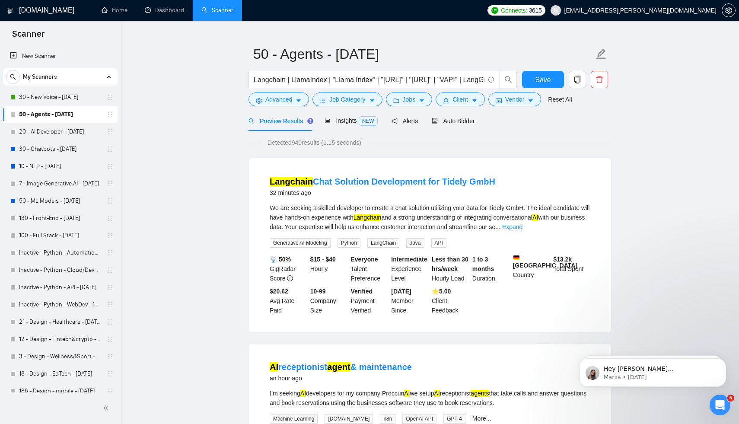
click at [476, 209] on div "We are seeking a skilled developer to create a chat solution utilizing your dat…" at bounding box center [430, 217] width 321 height 29
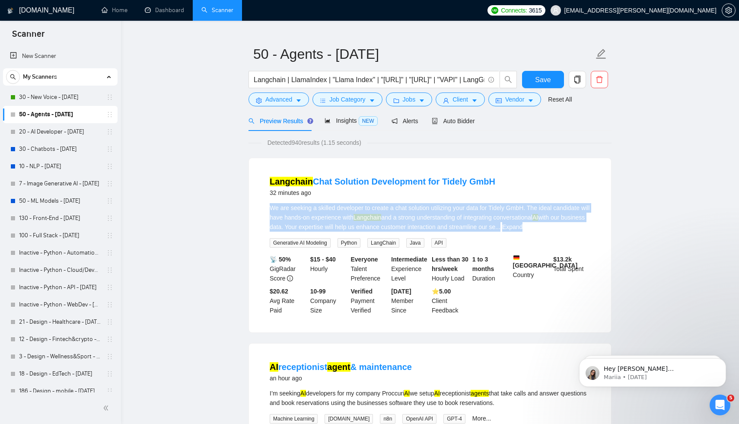
click at [476, 209] on div "We are seeking a skilled developer to create a chat solution utilizing your dat…" at bounding box center [430, 217] width 321 height 29
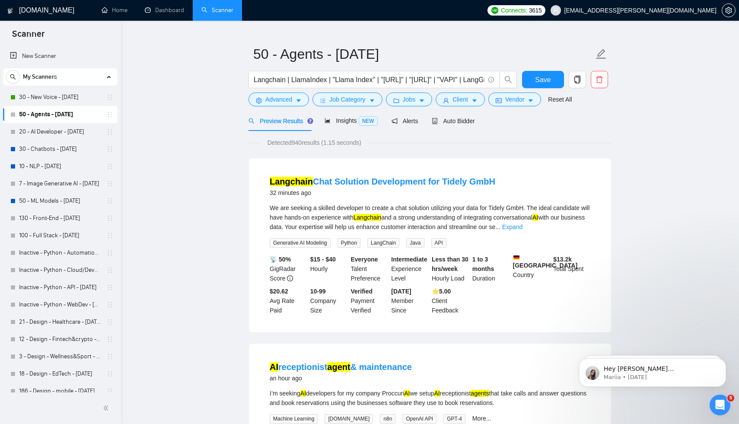
click at [476, 209] on div "We are seeking a skilled developer to create a chat solution utilizing your dat…" at bounding box center [430, 217] width 321 height 29
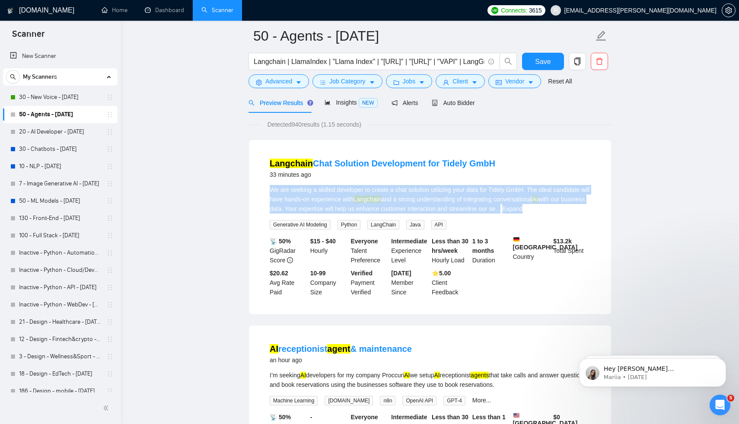
scroll to position [0, 0]
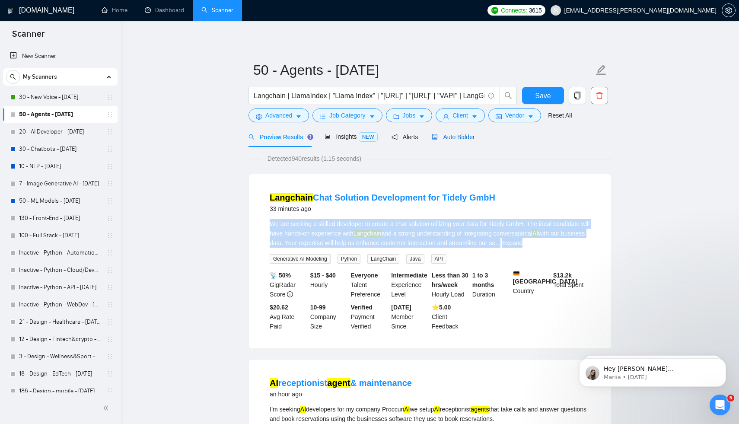
click at [463, 139] on span "Auto Bidder" at bounding box center [453, 137] width 43 height 7
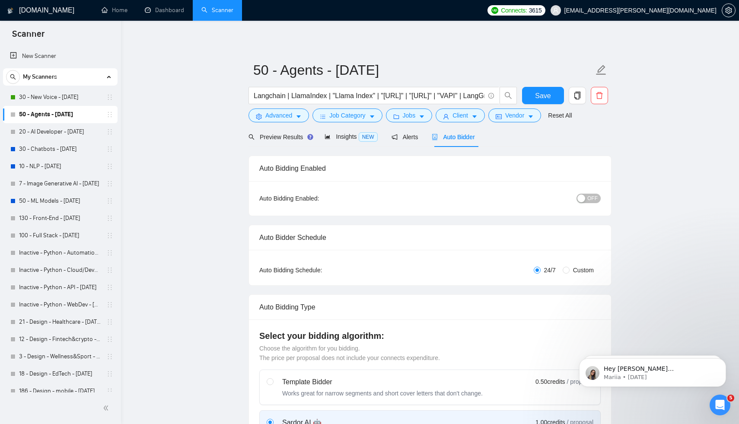
checkbox input "true"
click at [584, 199] on div "button" at bounding box center [582, 199] width 8 height 8
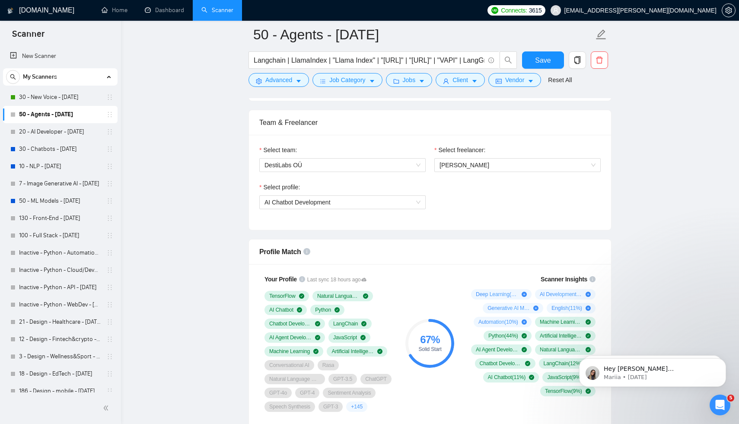
scroll to position [424, 0]
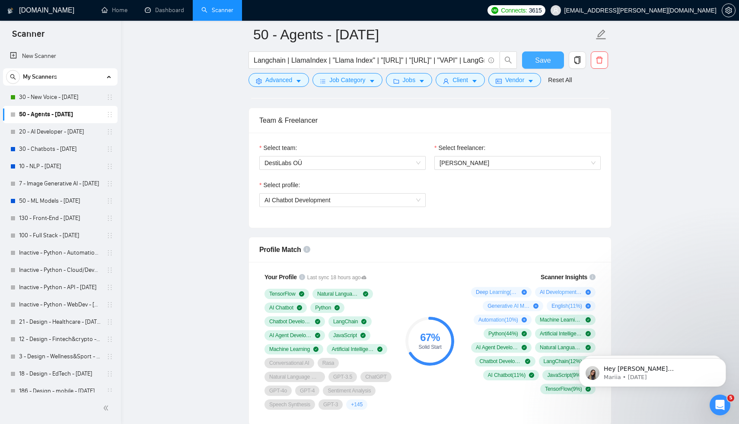
click at [548, 61] on span "Save" at bounding box center [543, 60] width 16 height 11
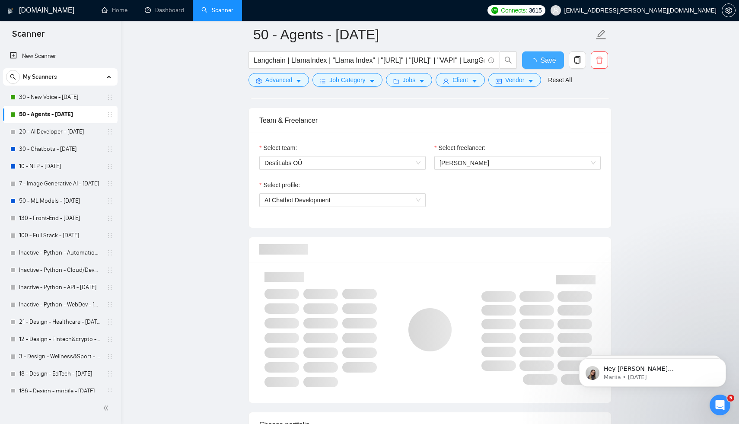
checkbox input "true"
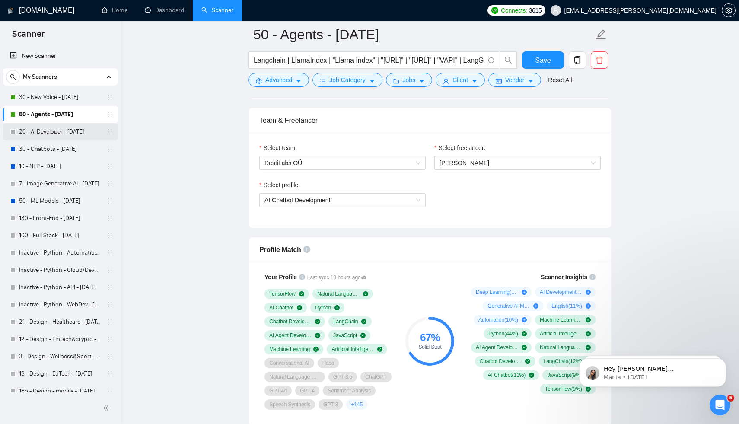
click at [64, 128] on link "20 - AI Developer - [DATE]" at bounding box center [60, 131] width 82 height 17
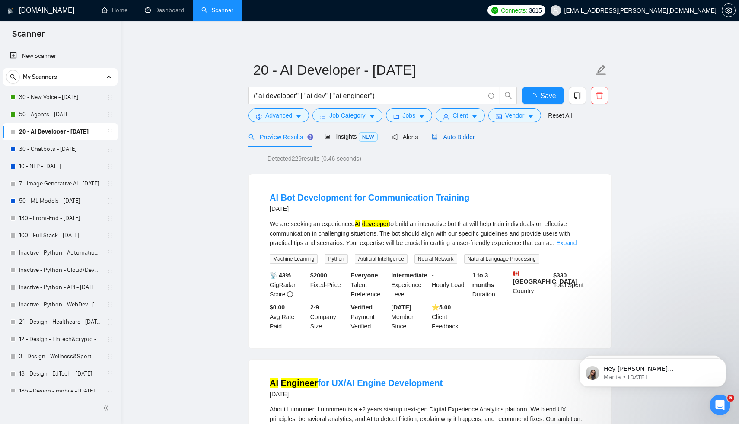
click at [450, 136] on span "Auto Bidder" at bounding box center [453, 137] width 43 height 7
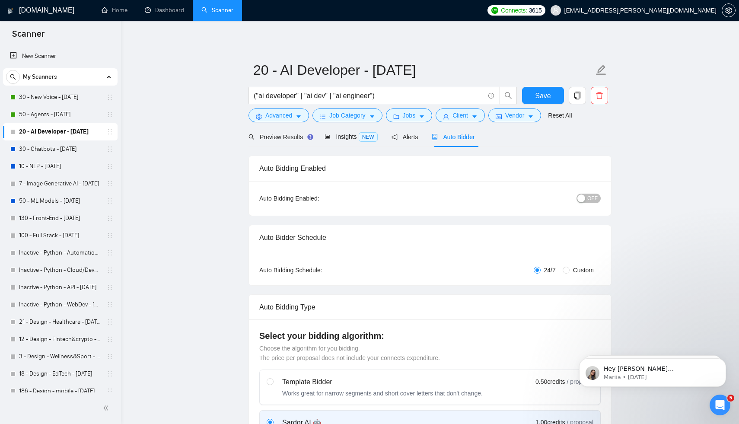
checkbox input "true"
click at [584, 200] on div "button" at bounding box center [582, 199] width 8 height 8
click at [553, 99] on button "Save" at bounding box center [543, 95] width 42 height 17
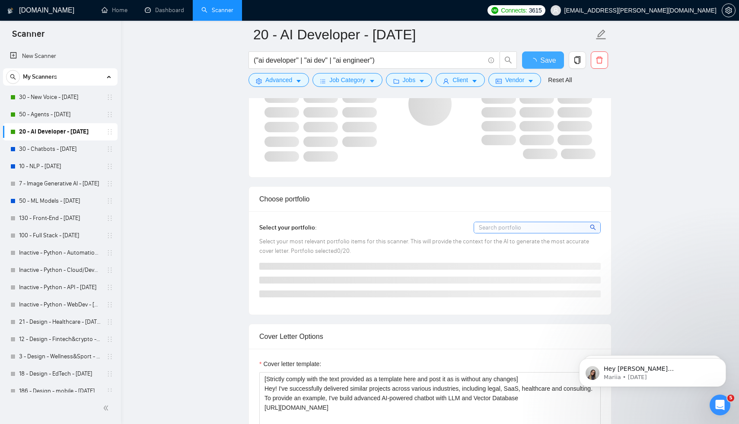
checkbox input "true"
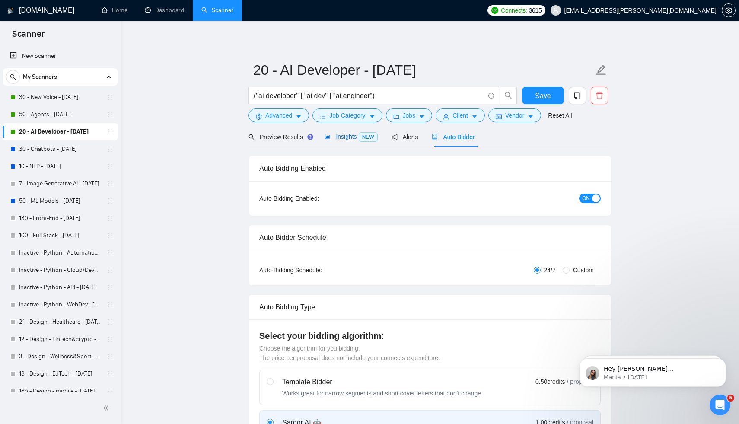
click at [346, 137] on span "Insights NEW" at bounding box center [351, 136] width 53 height 7
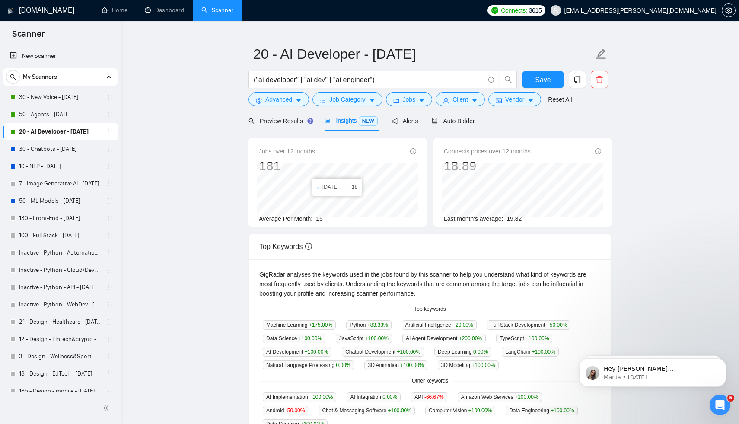
scroll to position [16, 0]
click at [52, 148] on link "30 - Chatbots - [DATE]" at bounding box center [60, 148] width 82 height 17
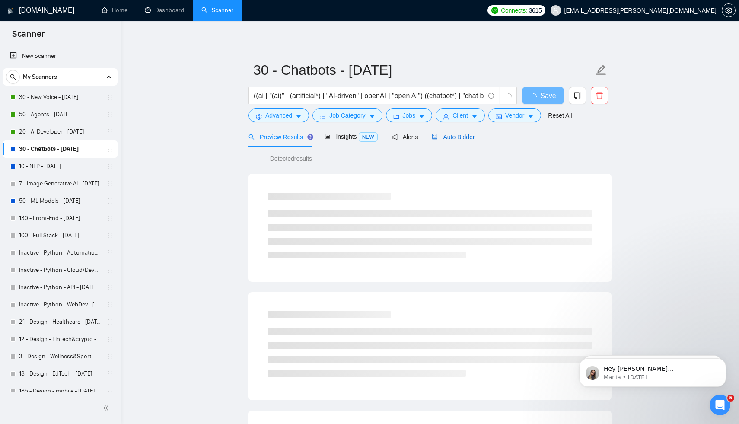
click at [452, 138] on span "Auto Bidder" at bounding box center [453, 137] width 43 height 7
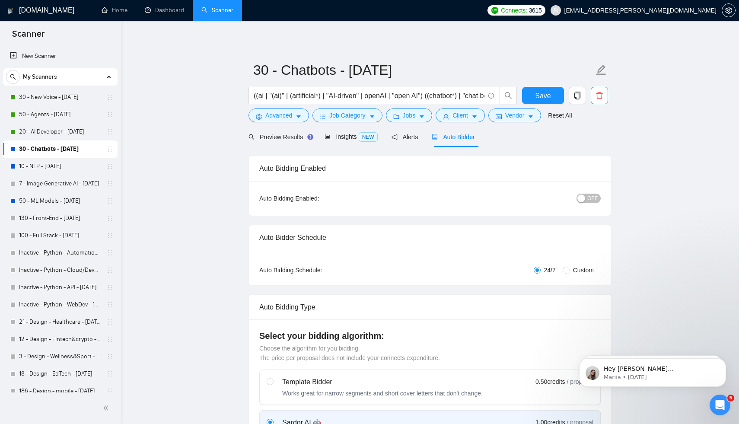
click at [585, 198] on div "button" at bounding box center [582, 199] width 8 height 8
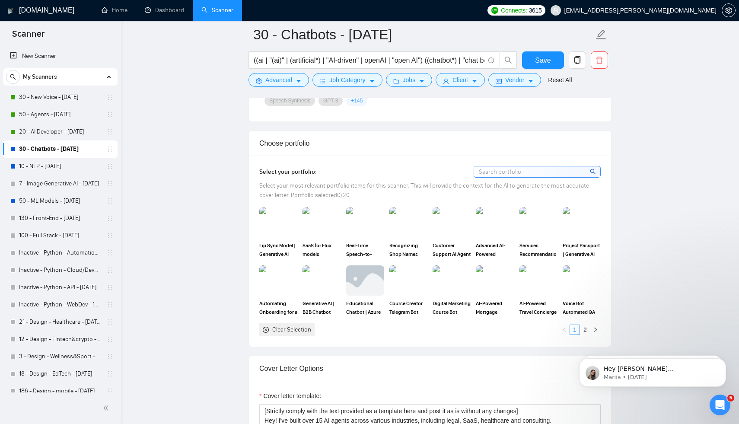
scroll to position [789, 0]
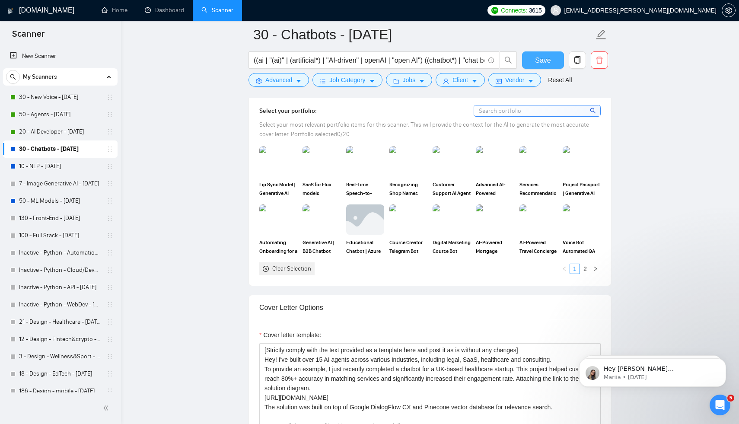
click at [540, 61] on span "Save" at bounding box center [543, 60] width 16 height 11
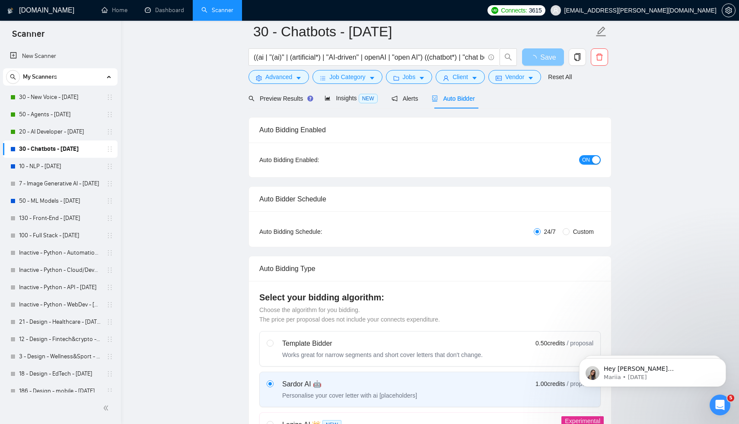
scroll to position [0, 0]
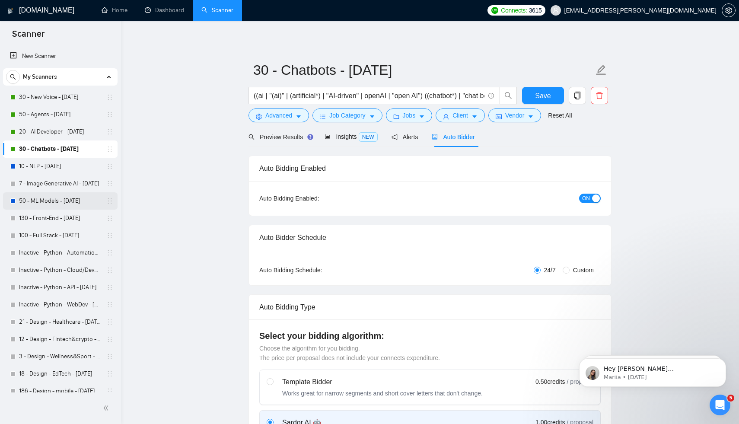
click at [57, 198] on link "50 - ML Models - [DATE]" at bounding box center [60, 200] width 82 height 17
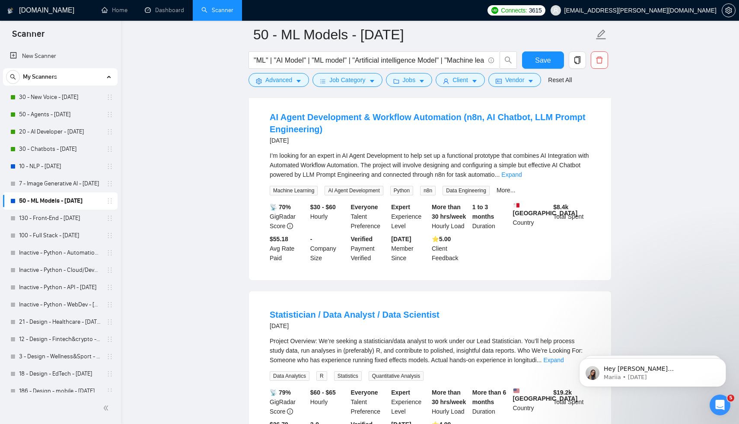
scroll to position [1210, 0]
